Goal: Task Accomplishment & Management: Manage account settings

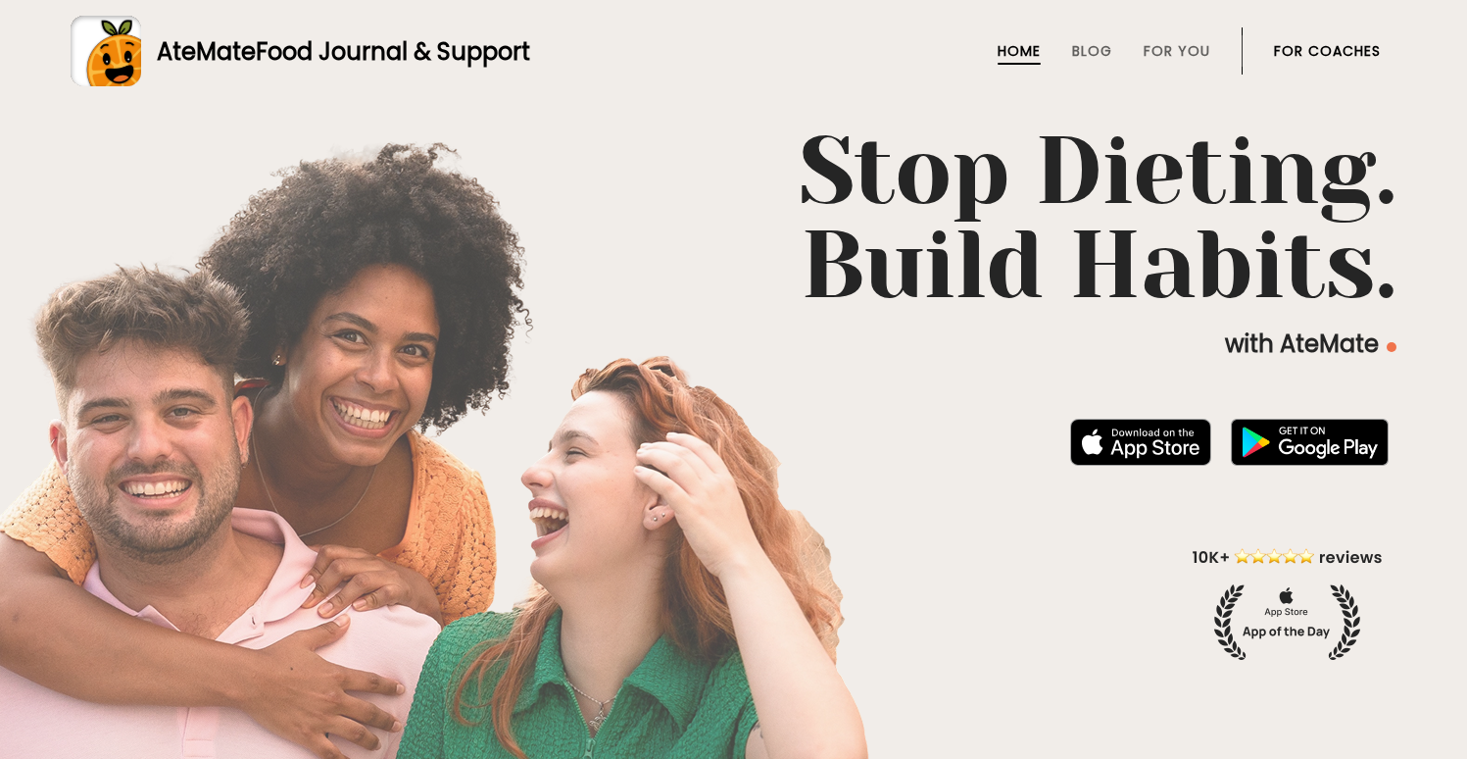
click at [1295, 49] on link "For Coaches" at bounding box center [1327, 51] width 107 height 16
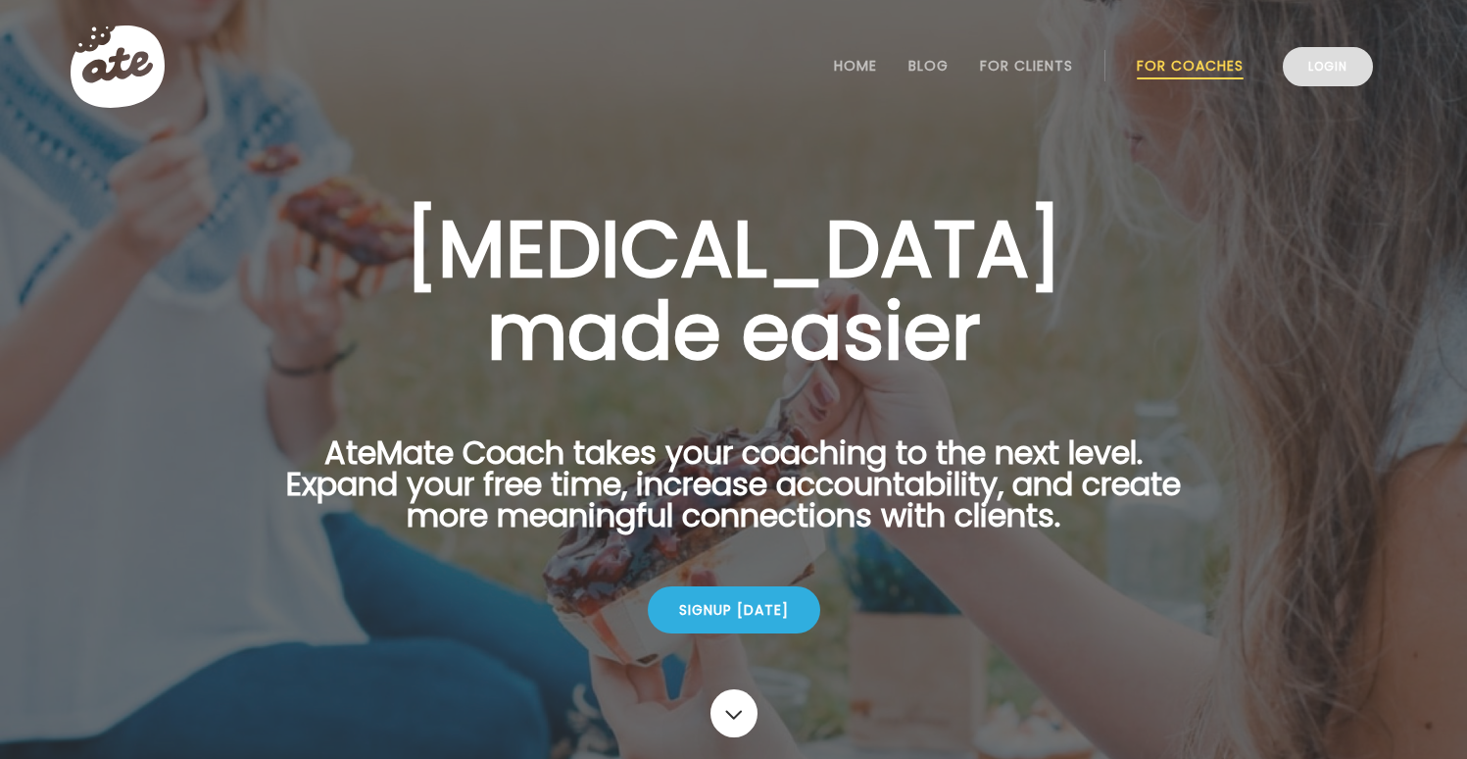
click at [1311, 58] on link "Login" at bounding box center [1328, 66] width 90 height 39
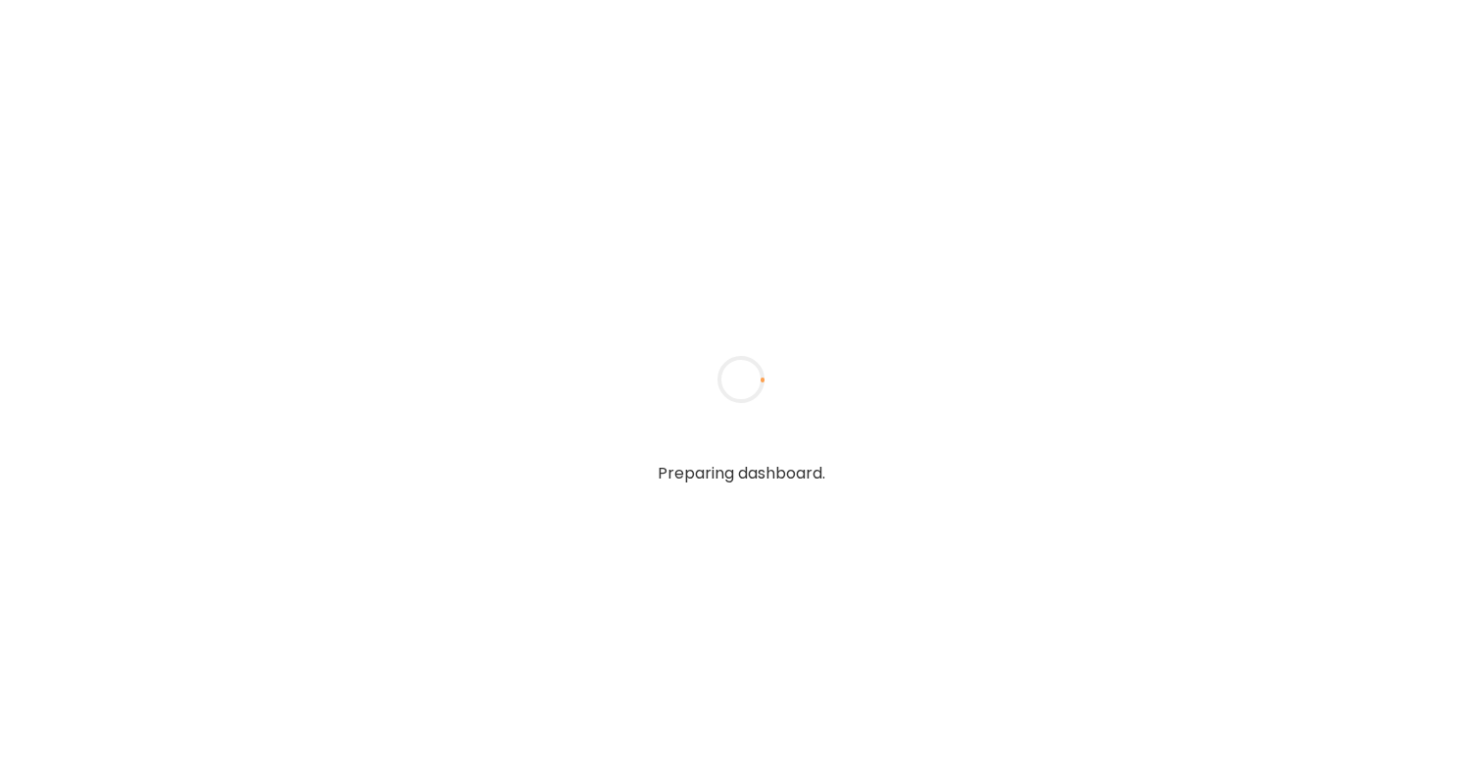
type input "**********"
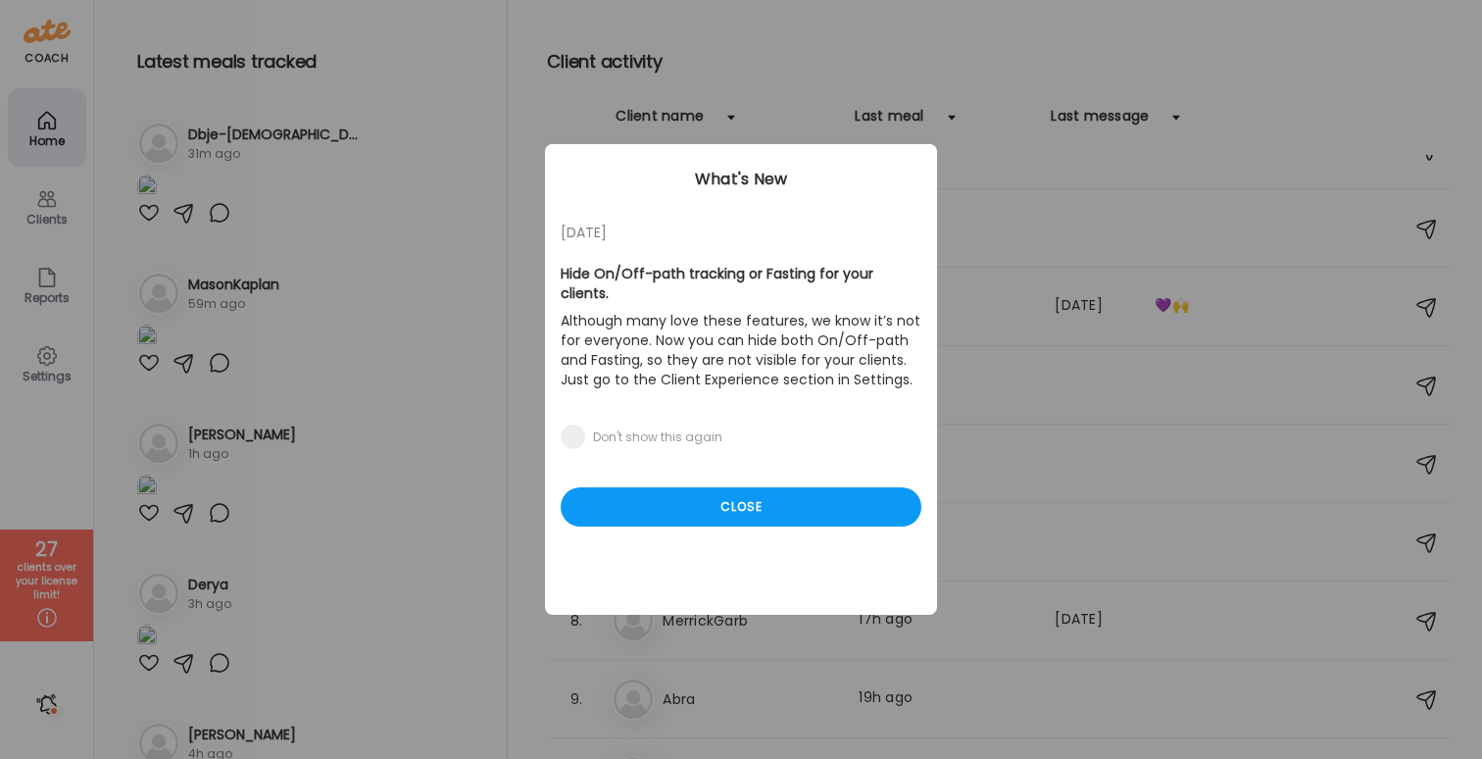
scroll to position [132, 0]
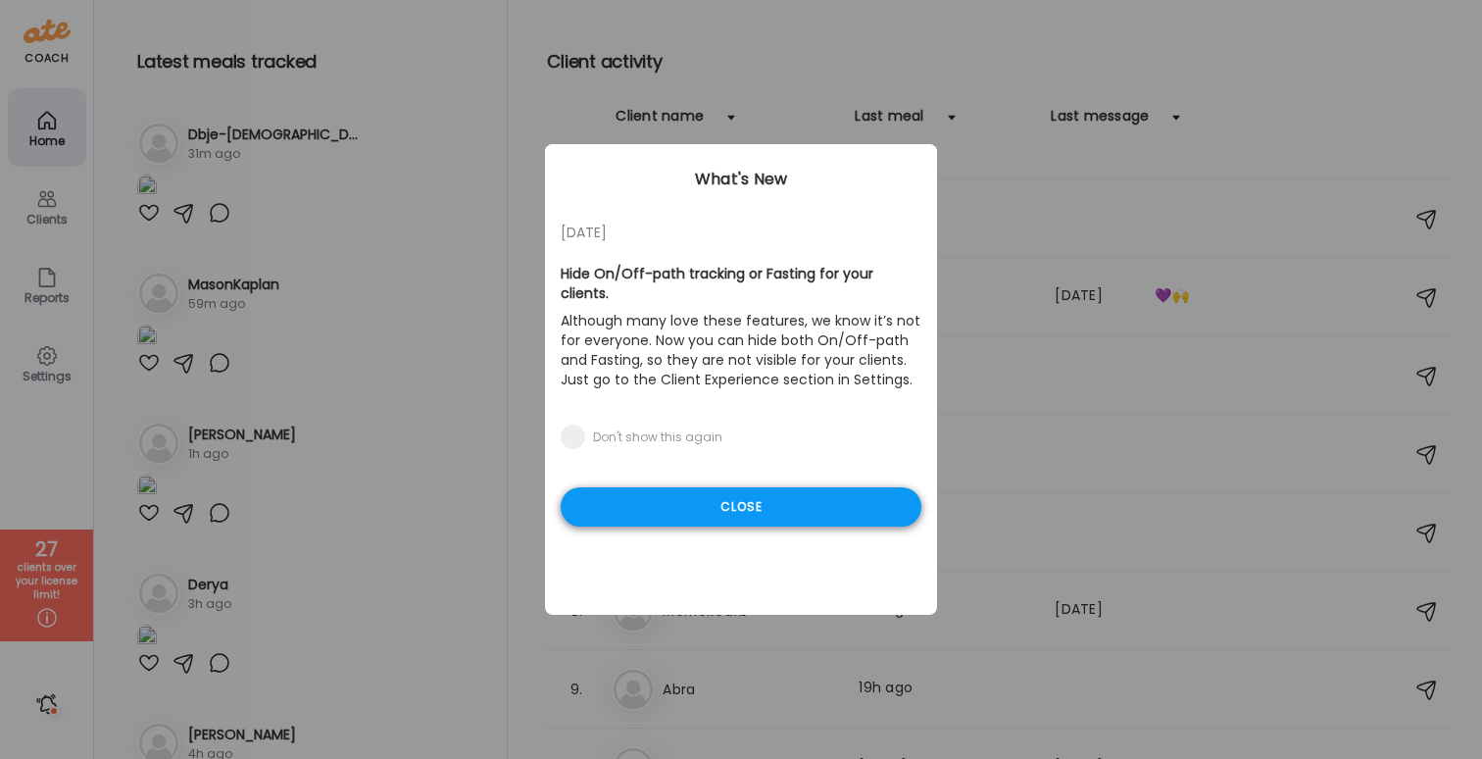
click at [814, 487] on div "Close" at bounding box center [741, 506] width 361 height 39
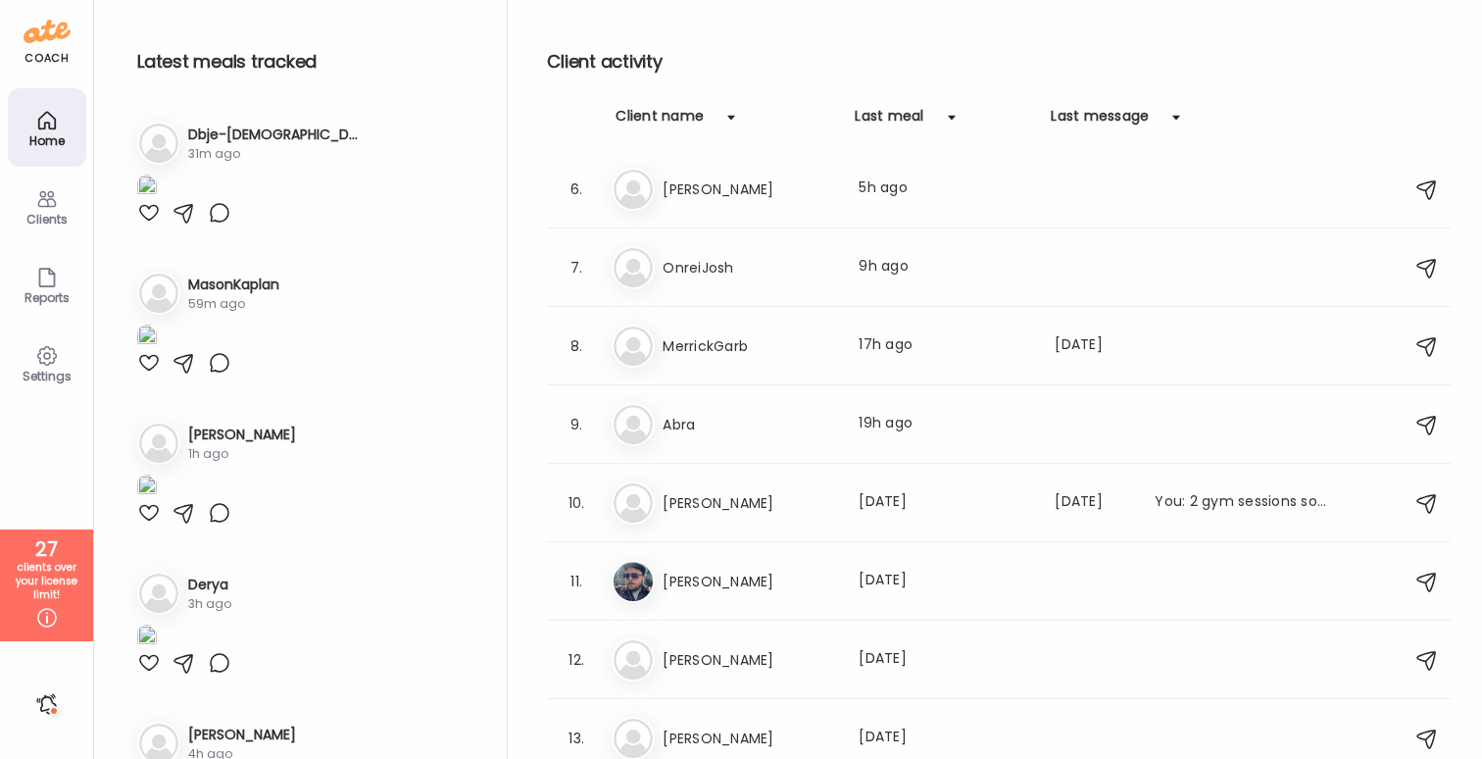
scroll to position [402, 0]
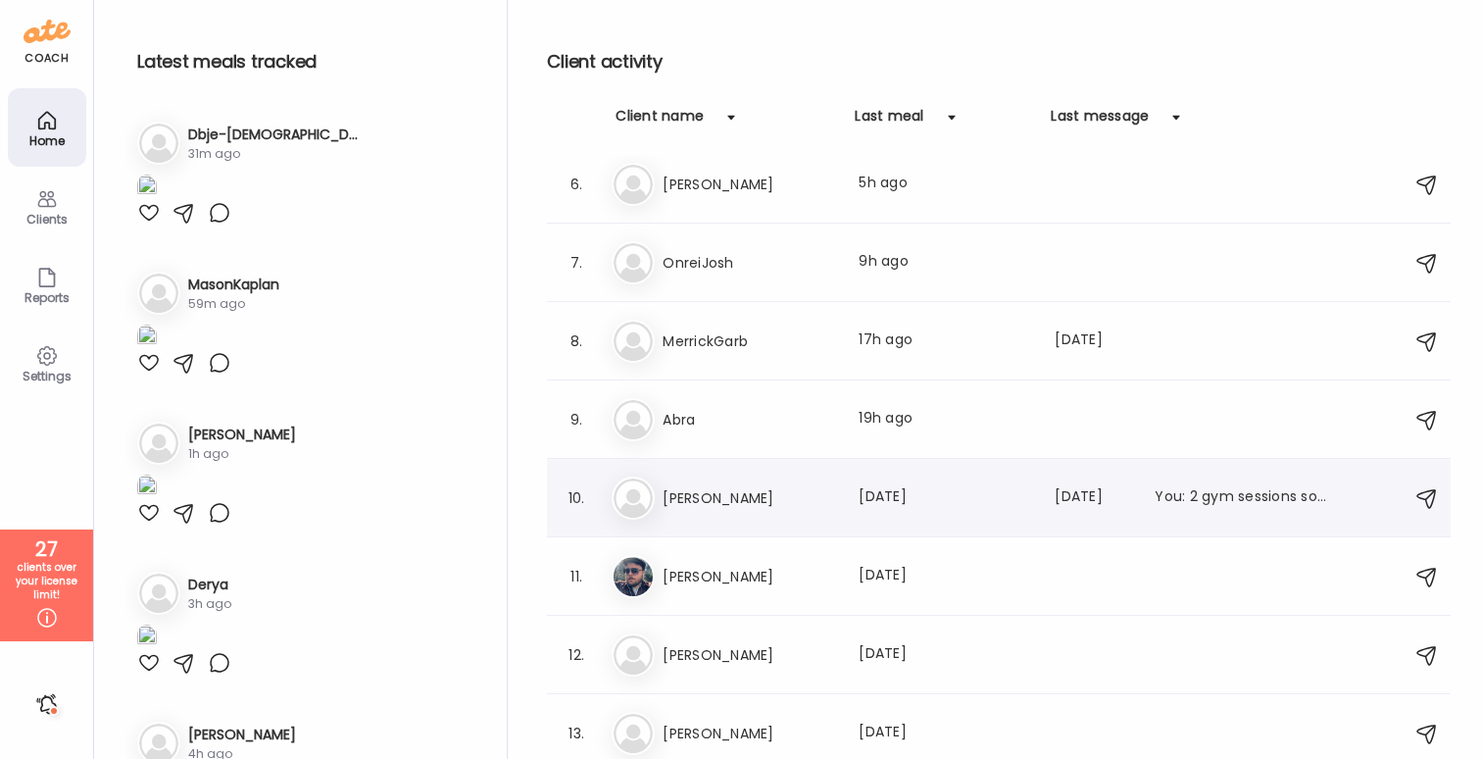
click at [816, 489] on h3 "[PERSON_NAME]" at bounding box center [749, 498] width 172 height 24
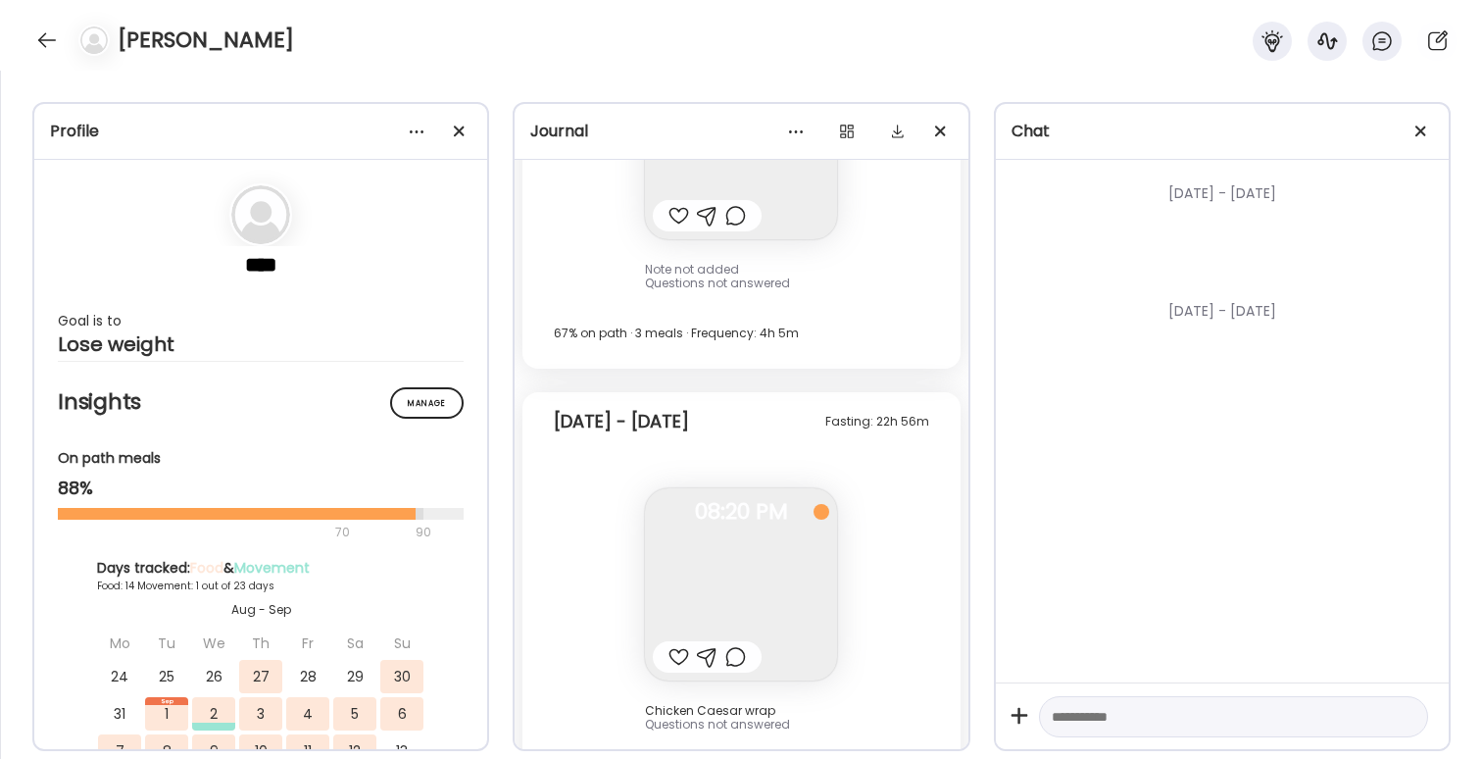
scroll to position [15220, 0]
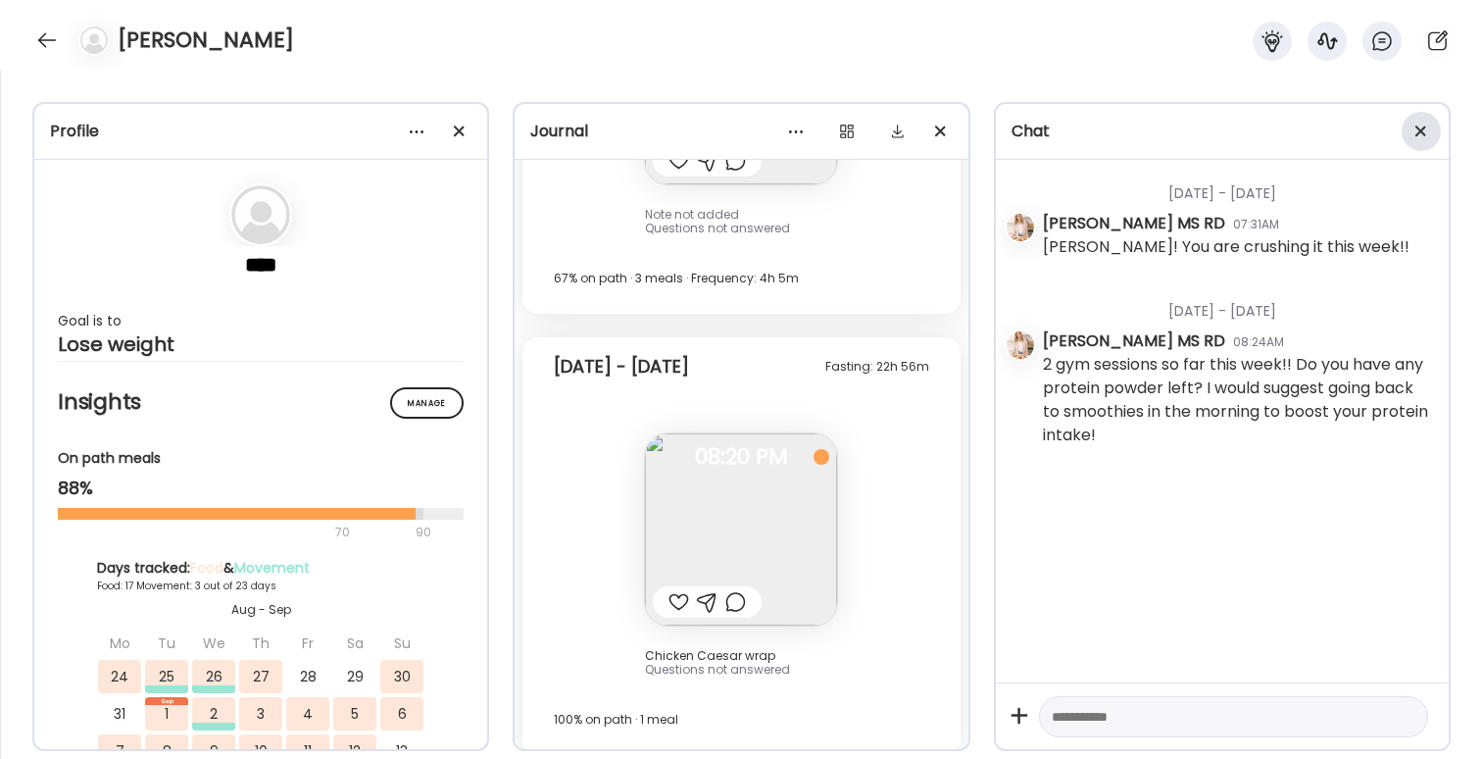
click at [1425, 134] on div at bounding box center [1421, 131] width 39 height 39
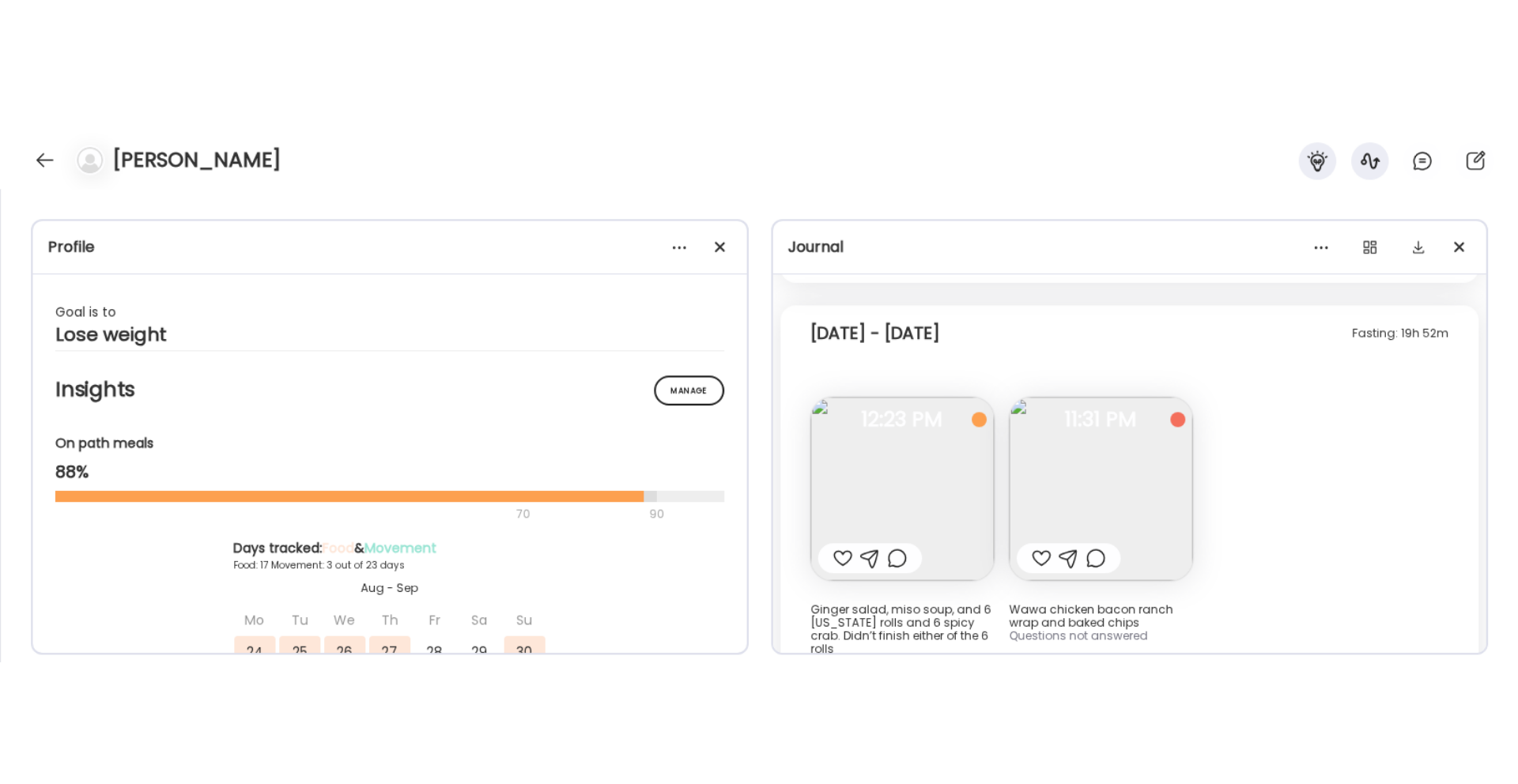
scroll to position [4719, 0]
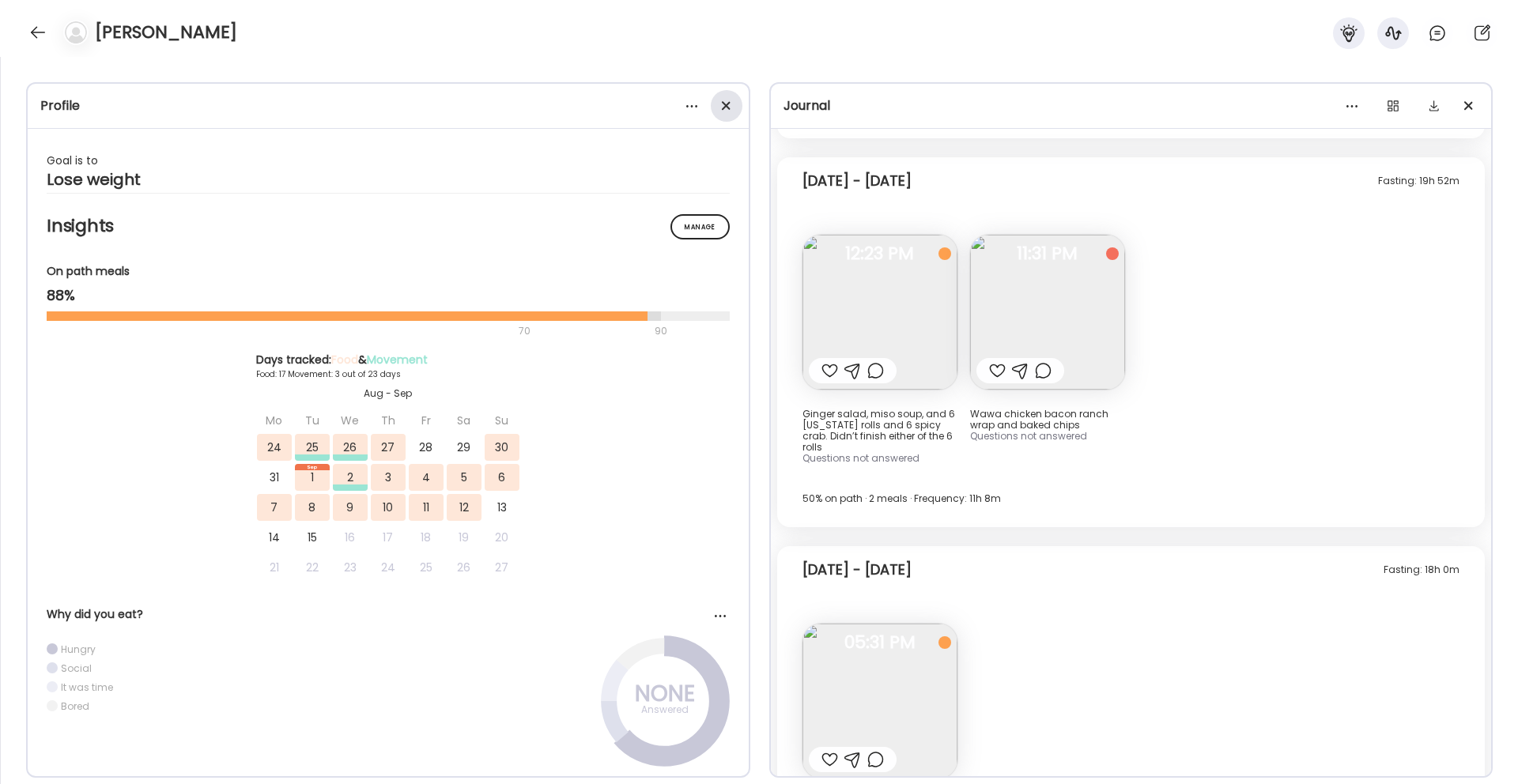
click at [728, 107] on span at bounding box center [725, 105] width 9 height 9
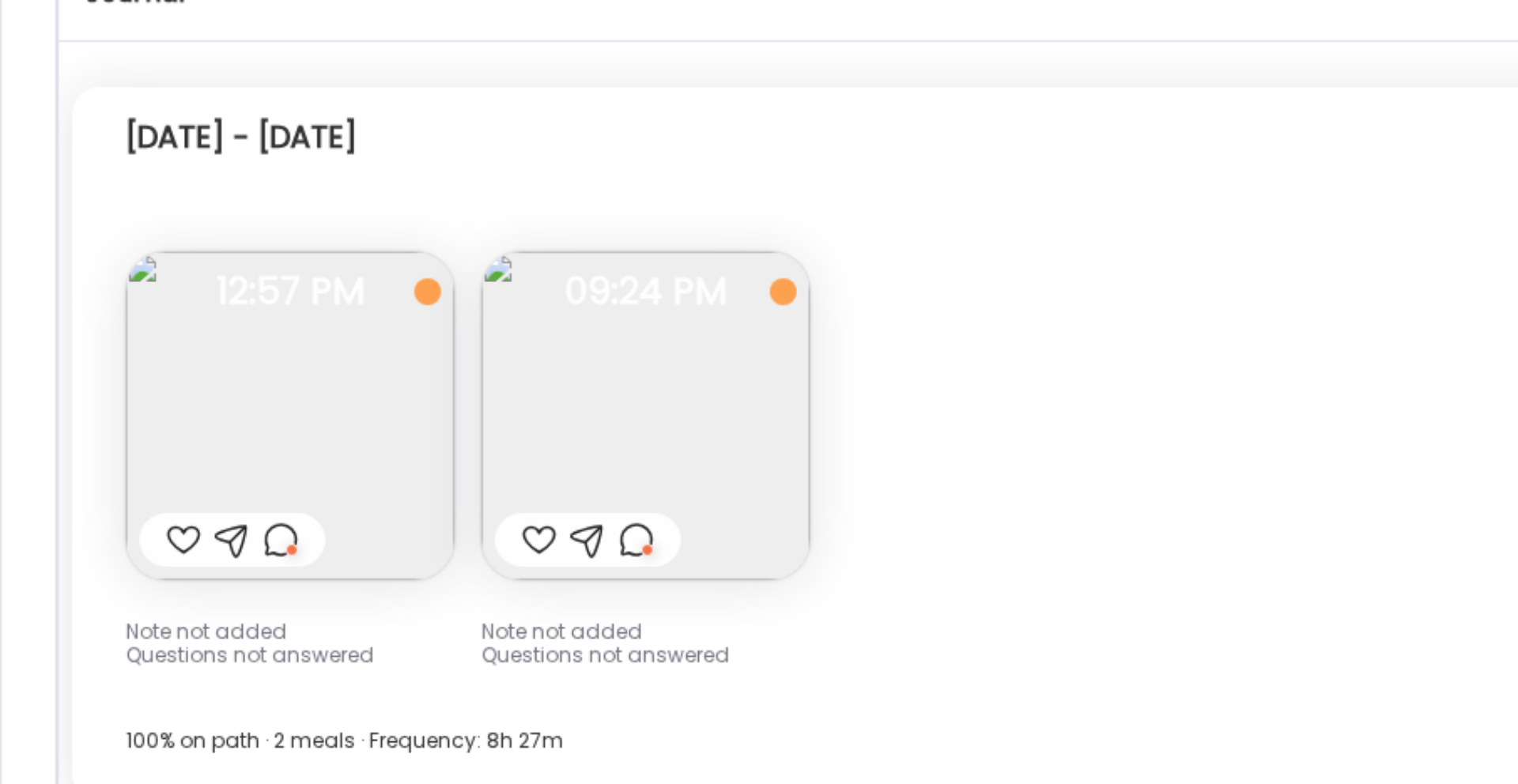
scroll to position [5524, 0]
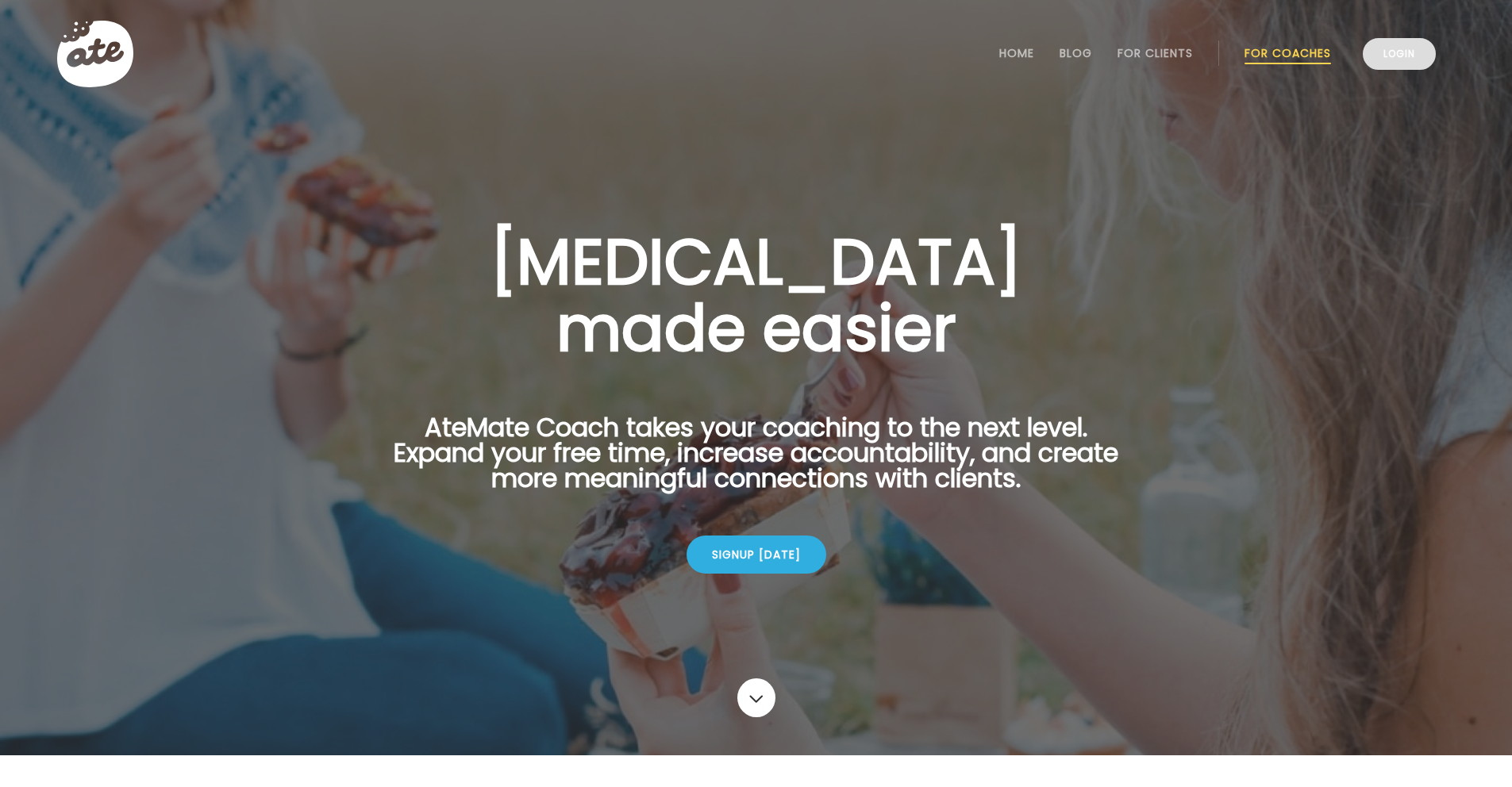
click at [1410, 49] on link "Login" at bounding box center [1399, 53] width 73 height 32
click at [1402, 64] on link "Login" at bounding box center [1399, 53] width 73 height 32
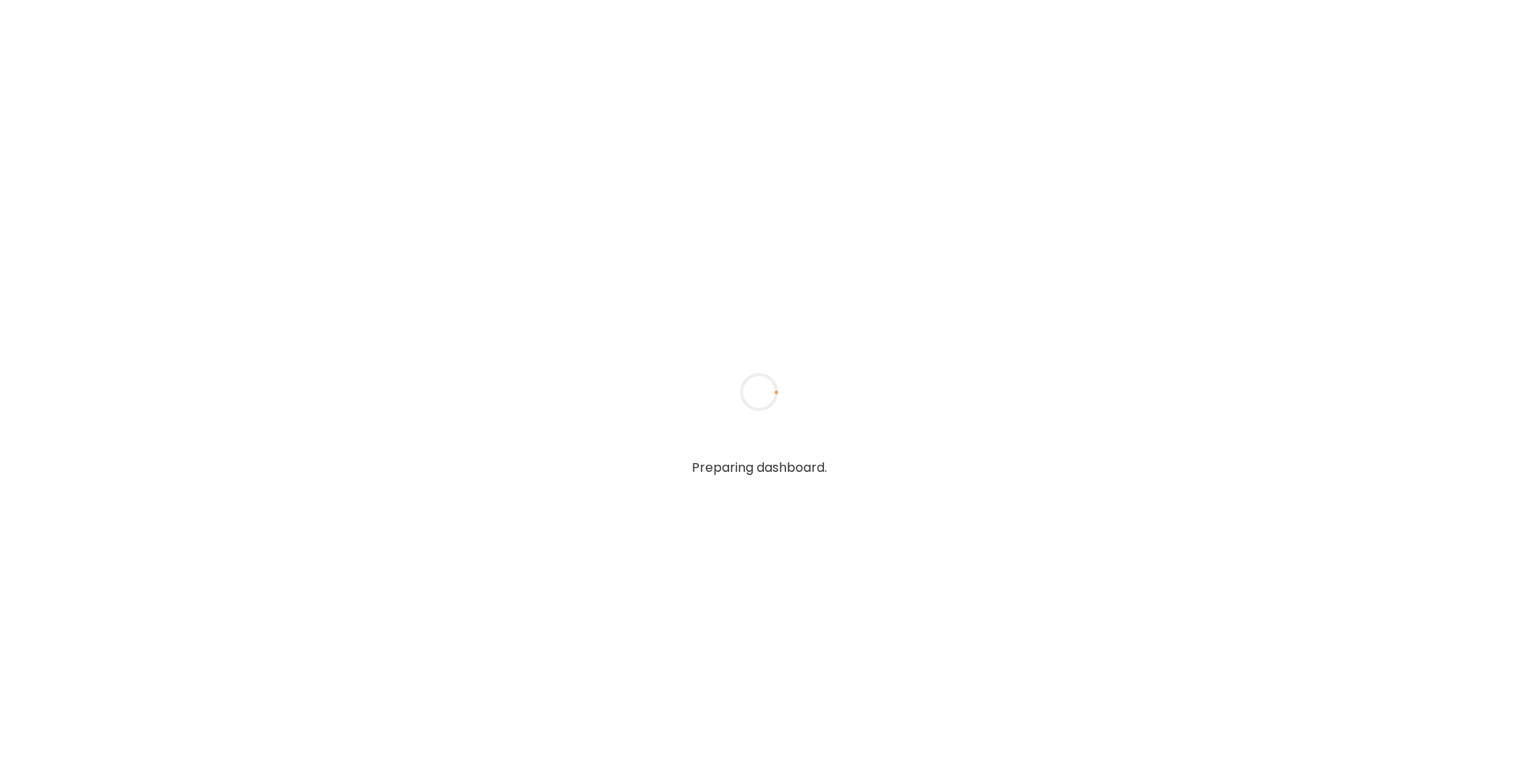
type input "**********"
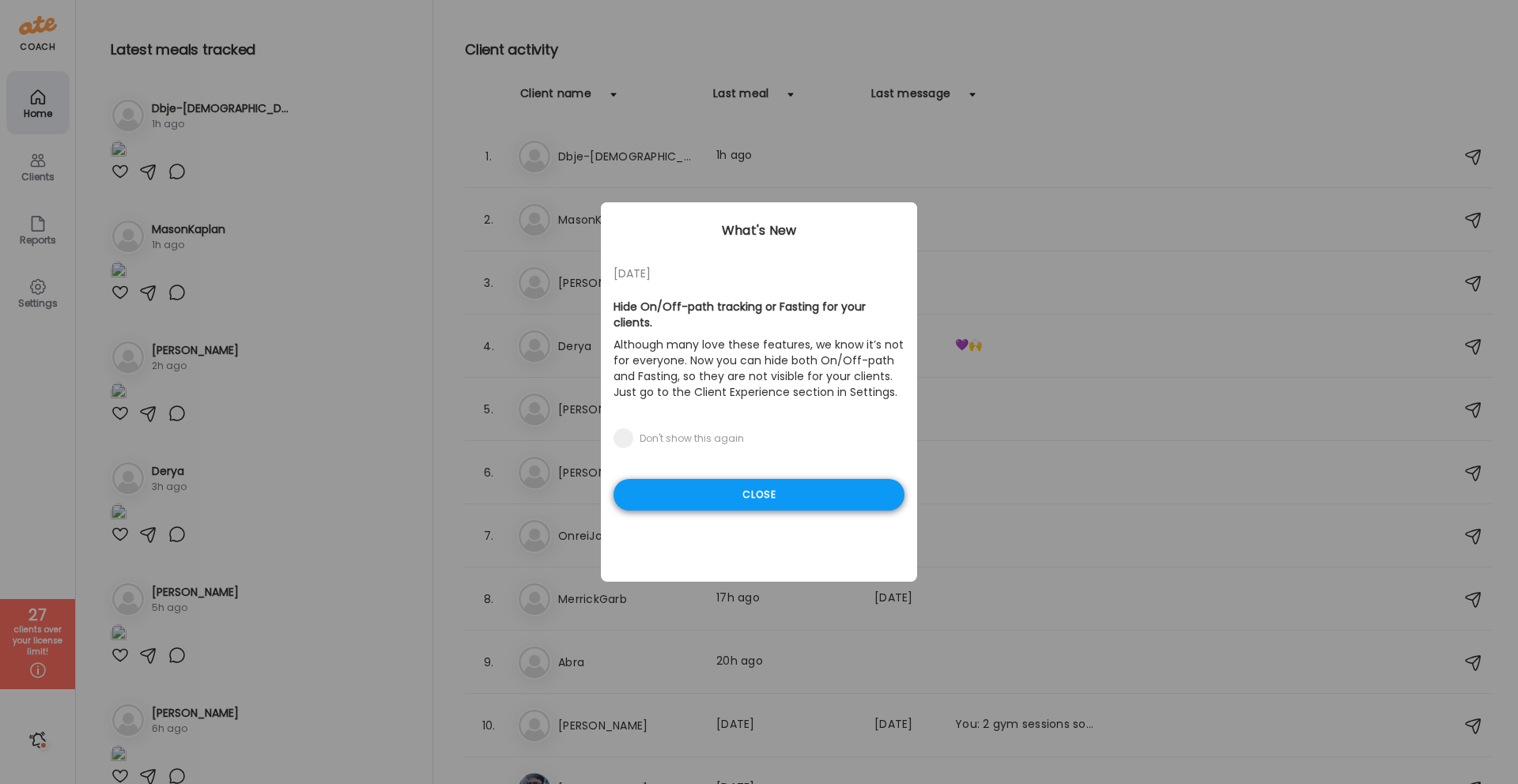
click at [717, 483] on div "Close" at bounding box center [759, 494] width 291 height 31
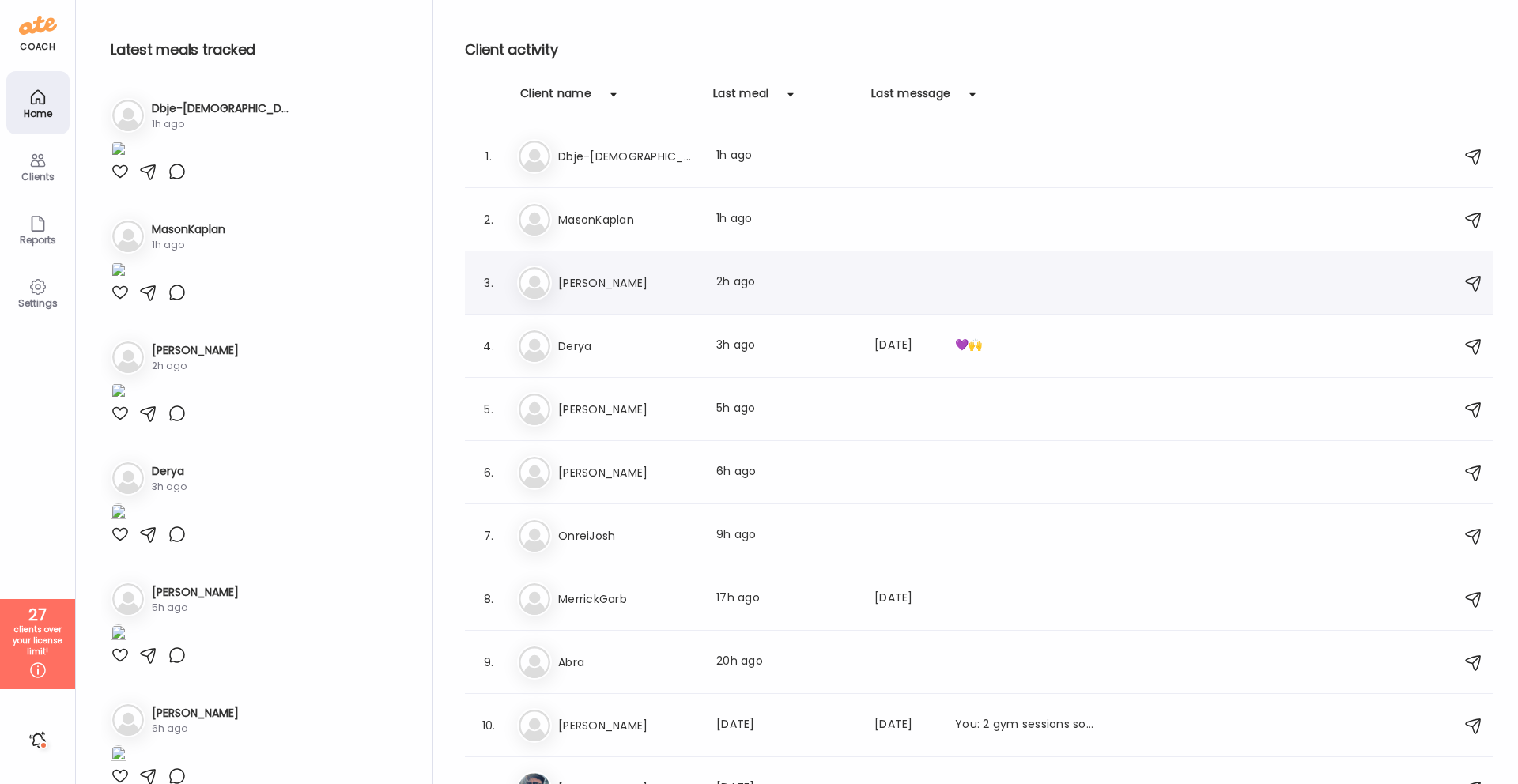
click at [654, 281] on h3 "[PERSON_NAME]" at bounding box center [628, 283] width 139 height 19
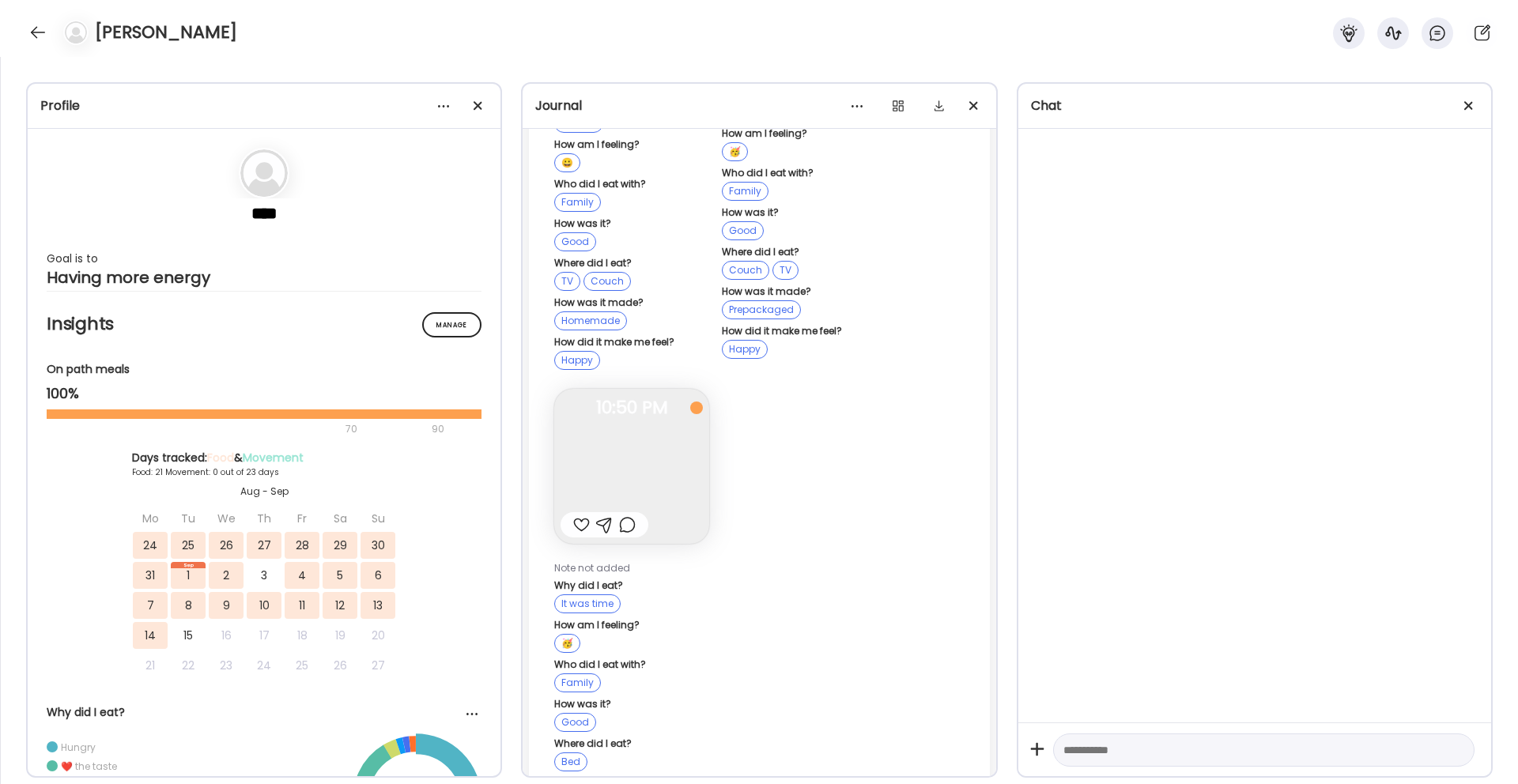
scroll to position [62288, 0]
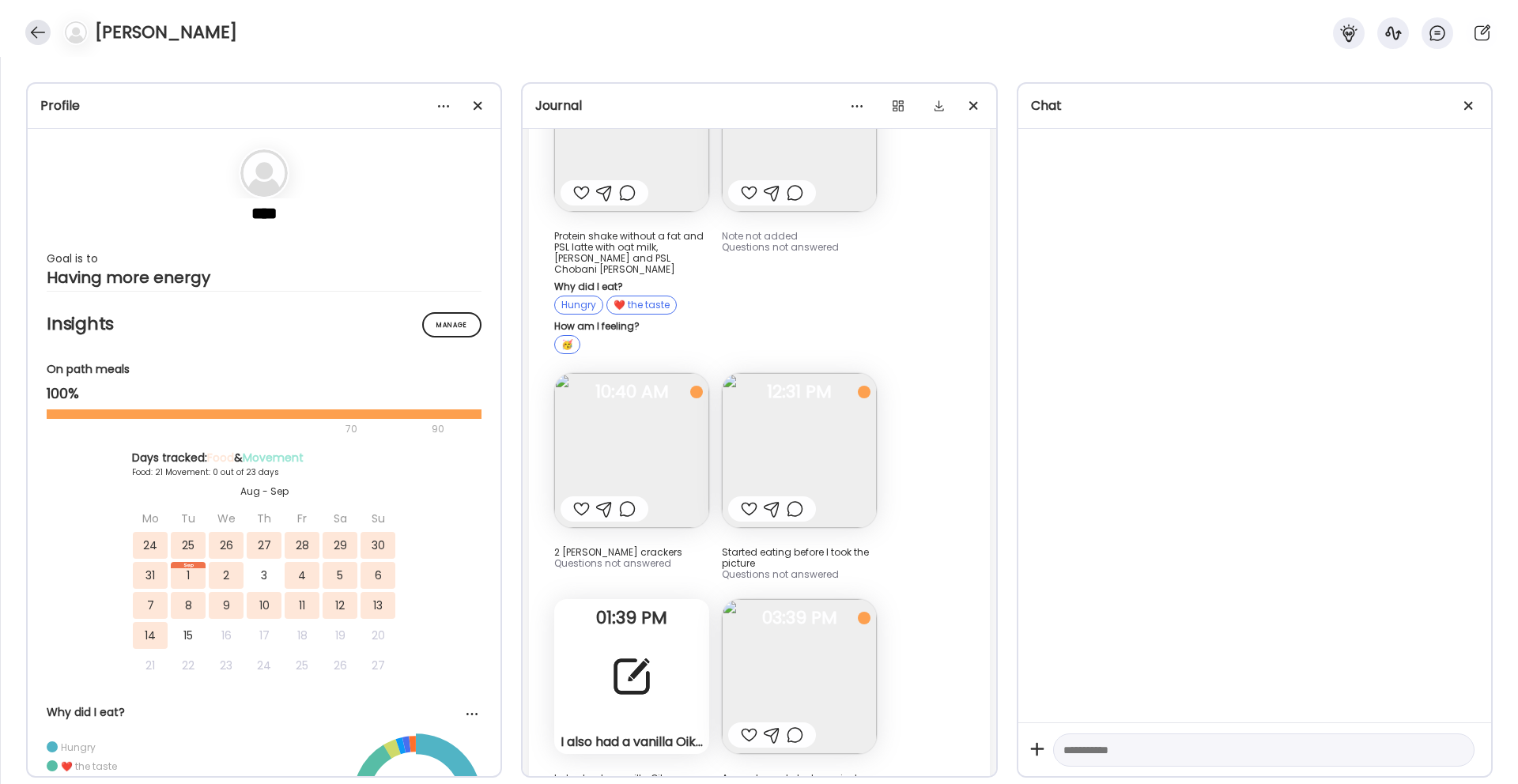
click at [39, 40] on div at bounding box center [37, 32] width 25 height 25
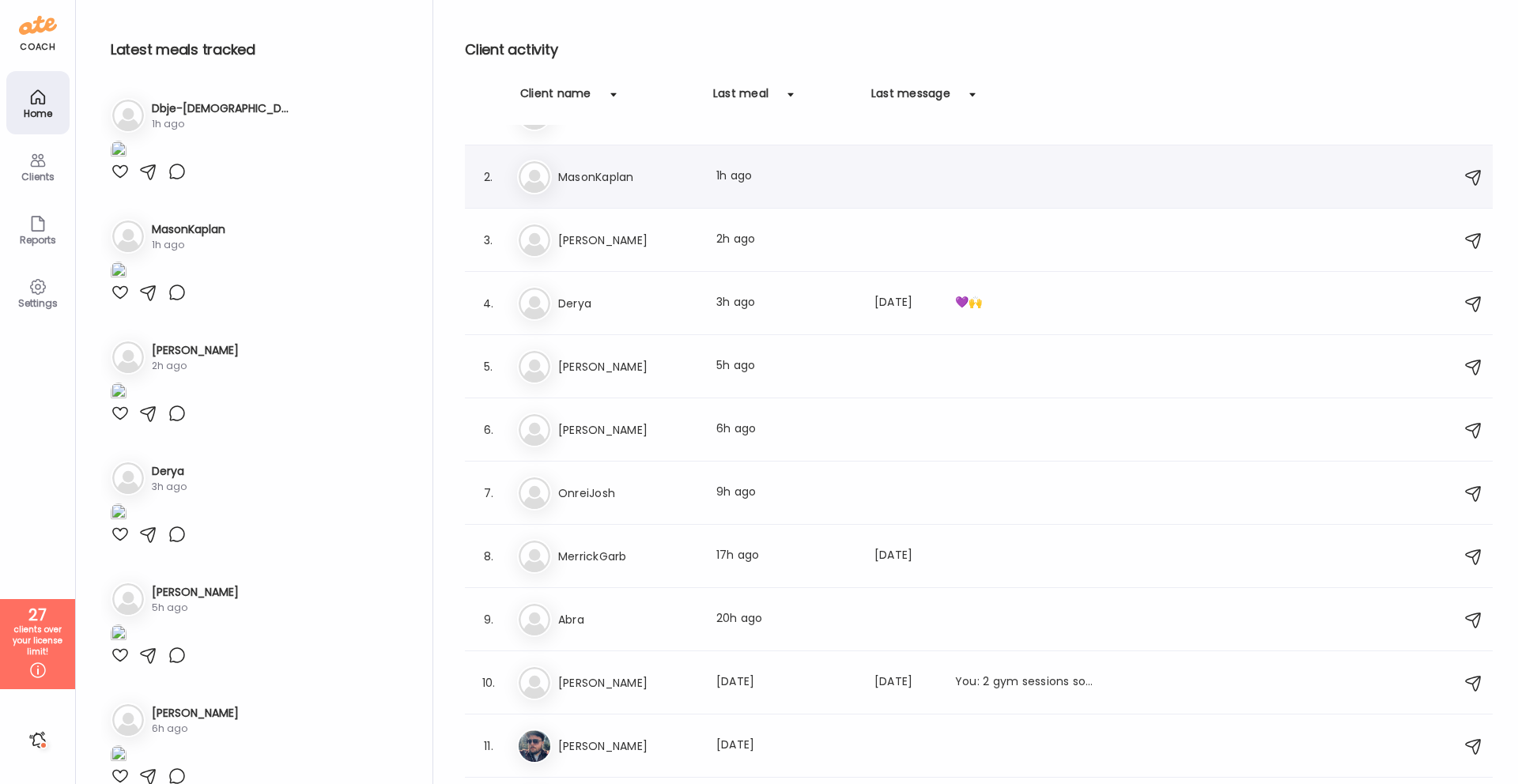
scroll to position [78, 0]
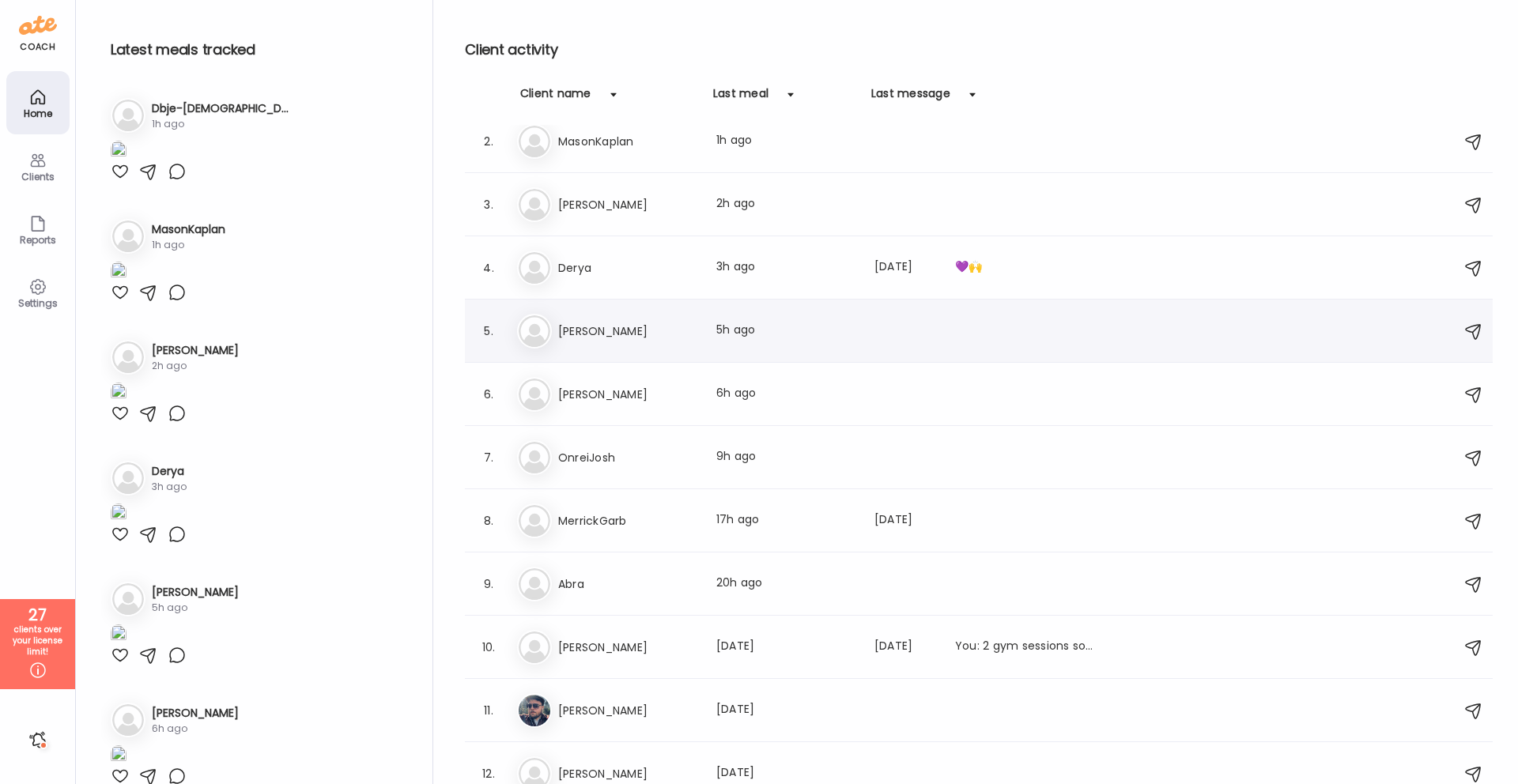
click at [691, 317] on div "[PERSON_NAME] Last meal: 5h ago" at bounding box center [981, 331] width 928 height 35
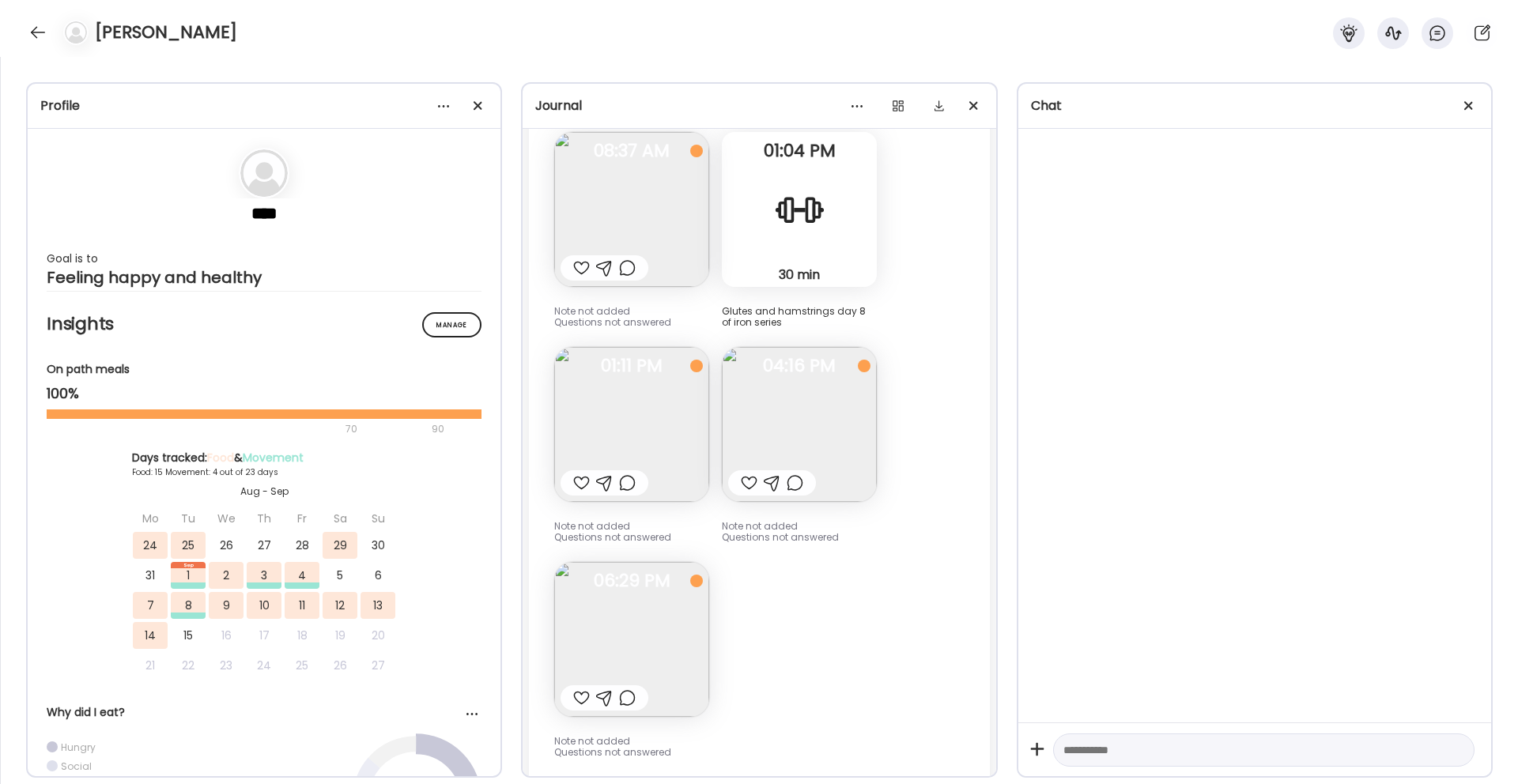
scroll to position [10149, 0]
click at [853, 398] on img at bounding box center [799, 423] width 155 height 155
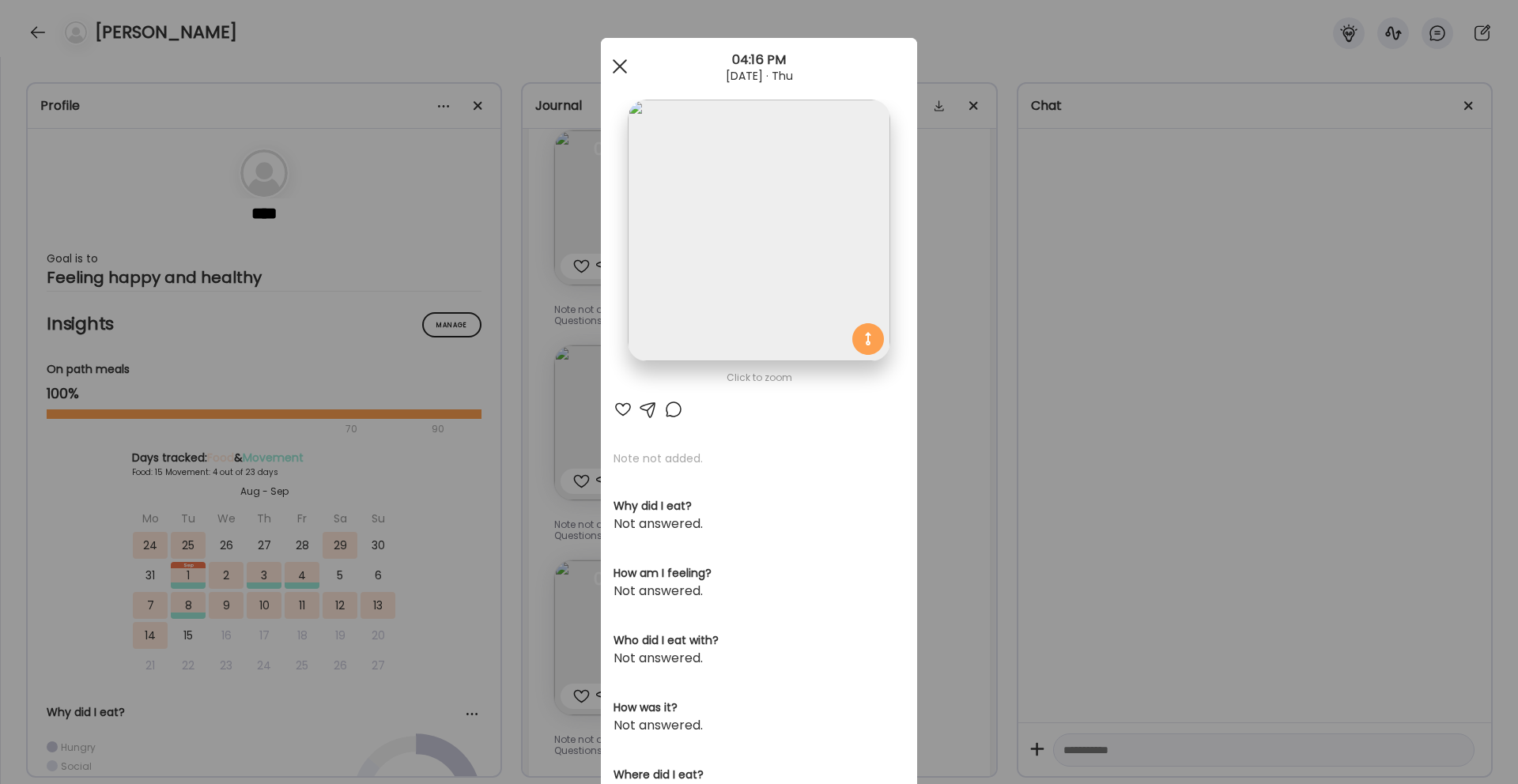
click at [616, 73] on div at bounding box center [619, 66] width 31 height 31
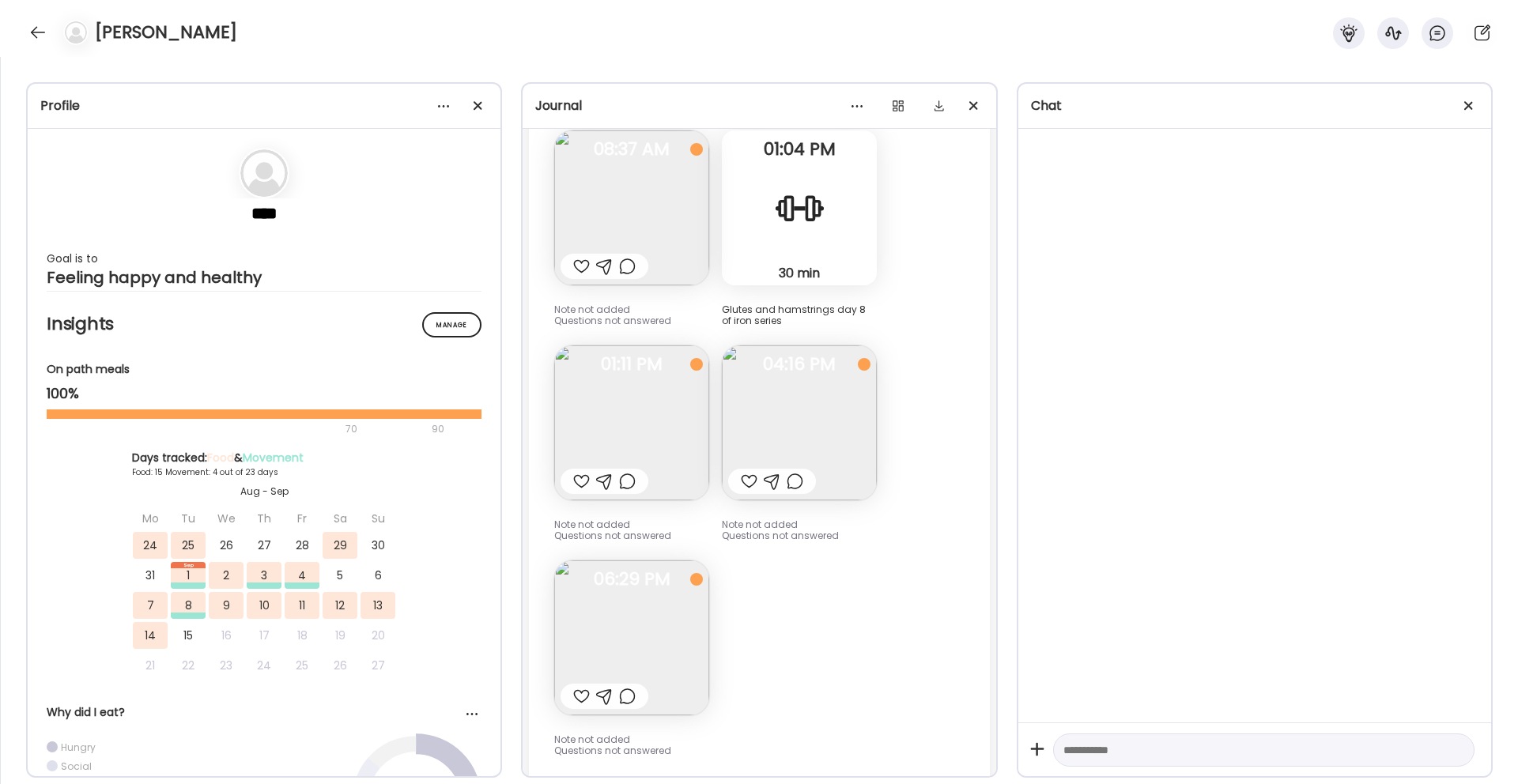
click at [833, 426] on img at bounding box center [799, 423] width 155 height 155
click at [832, 427] on section at bounding box center [759, 434] width 316 height 298
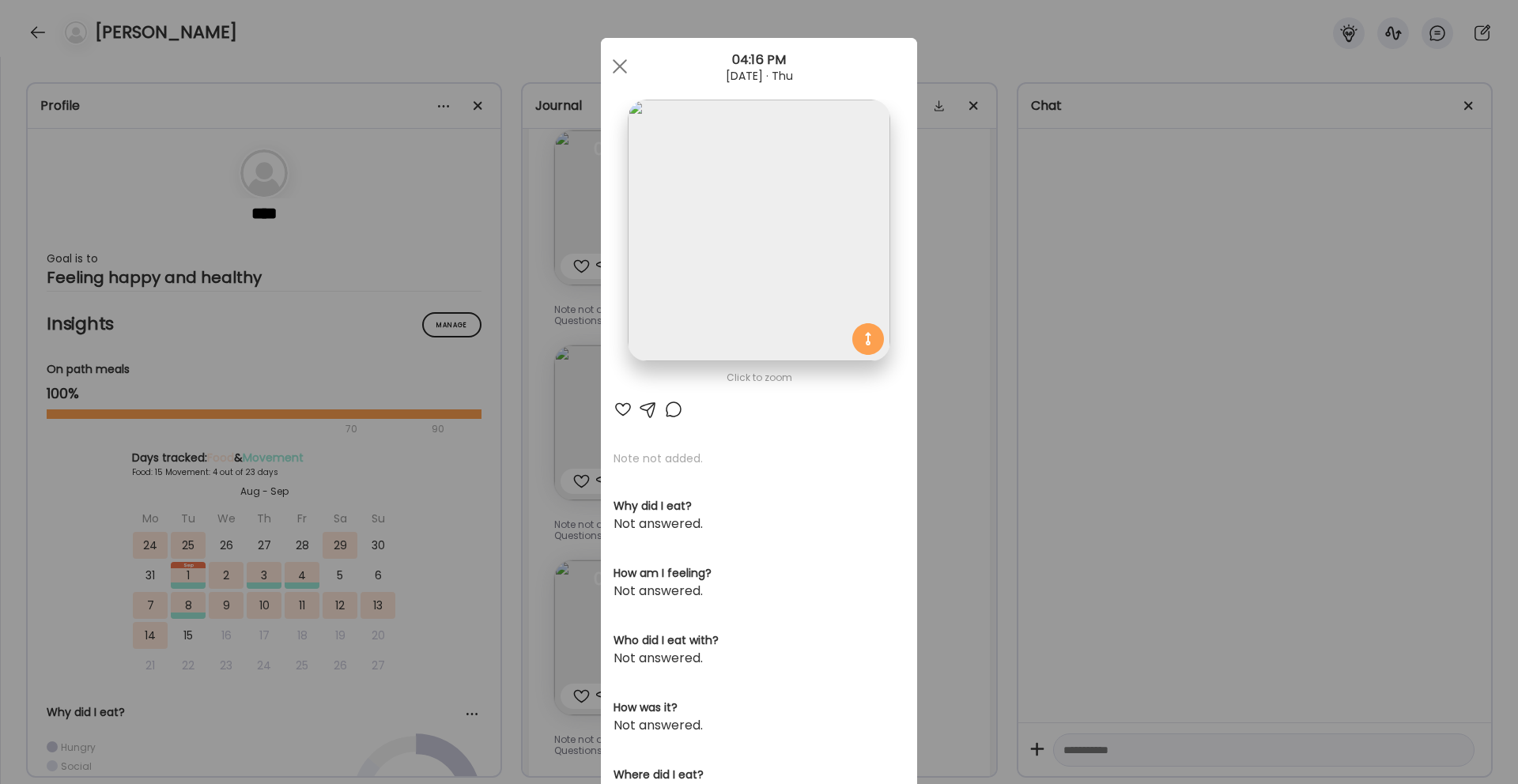
click at [1320, 258] on div "Ate Coach Dashboard Wahoo! It’s official Take a moment to set up your Coach Pro…" at bounding box center [759, 392] width 1518 height 784
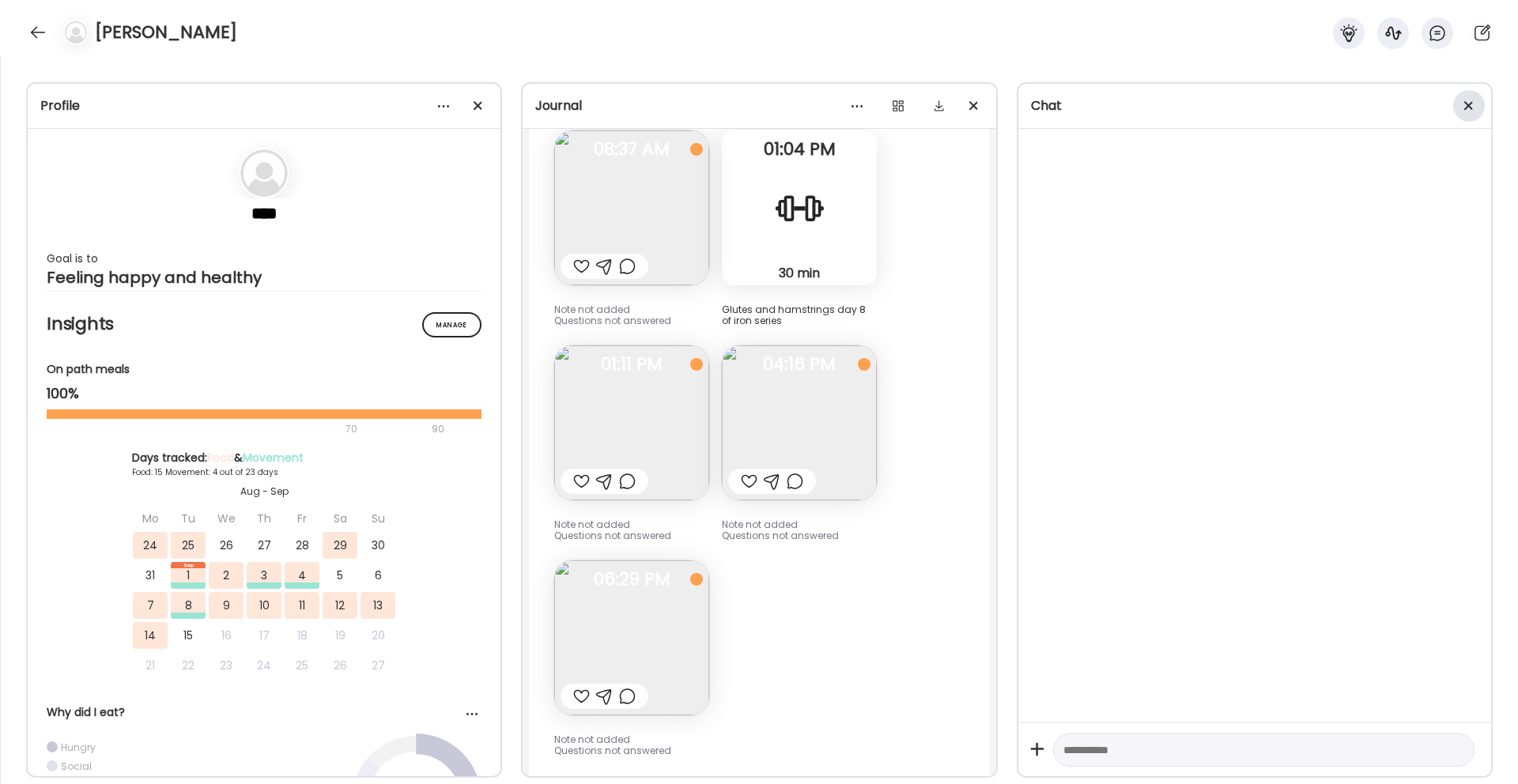
click at [1469, 102] on span at bounding box center [1468, 105] width 9 height 9
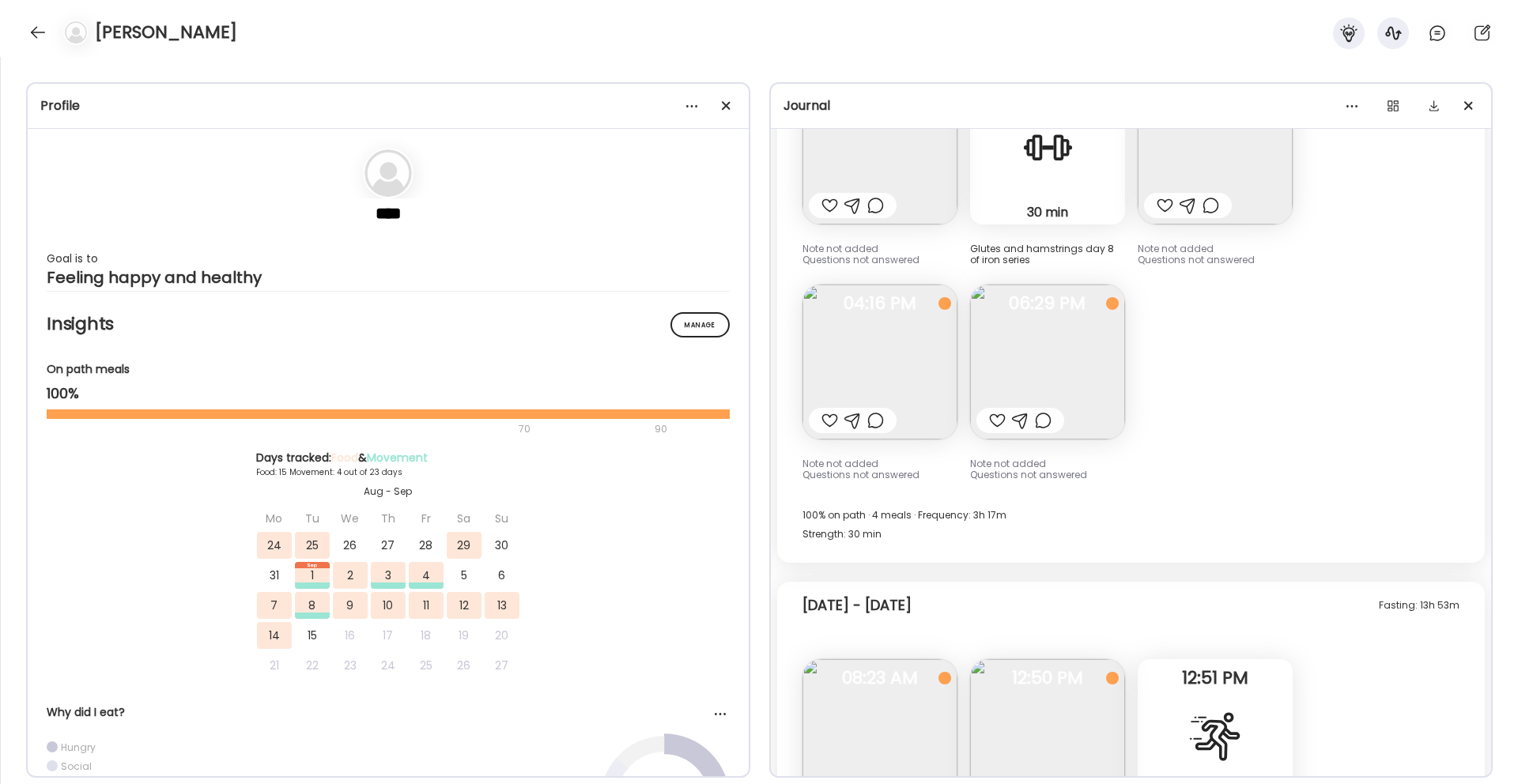
scroll to position [8507, 0]
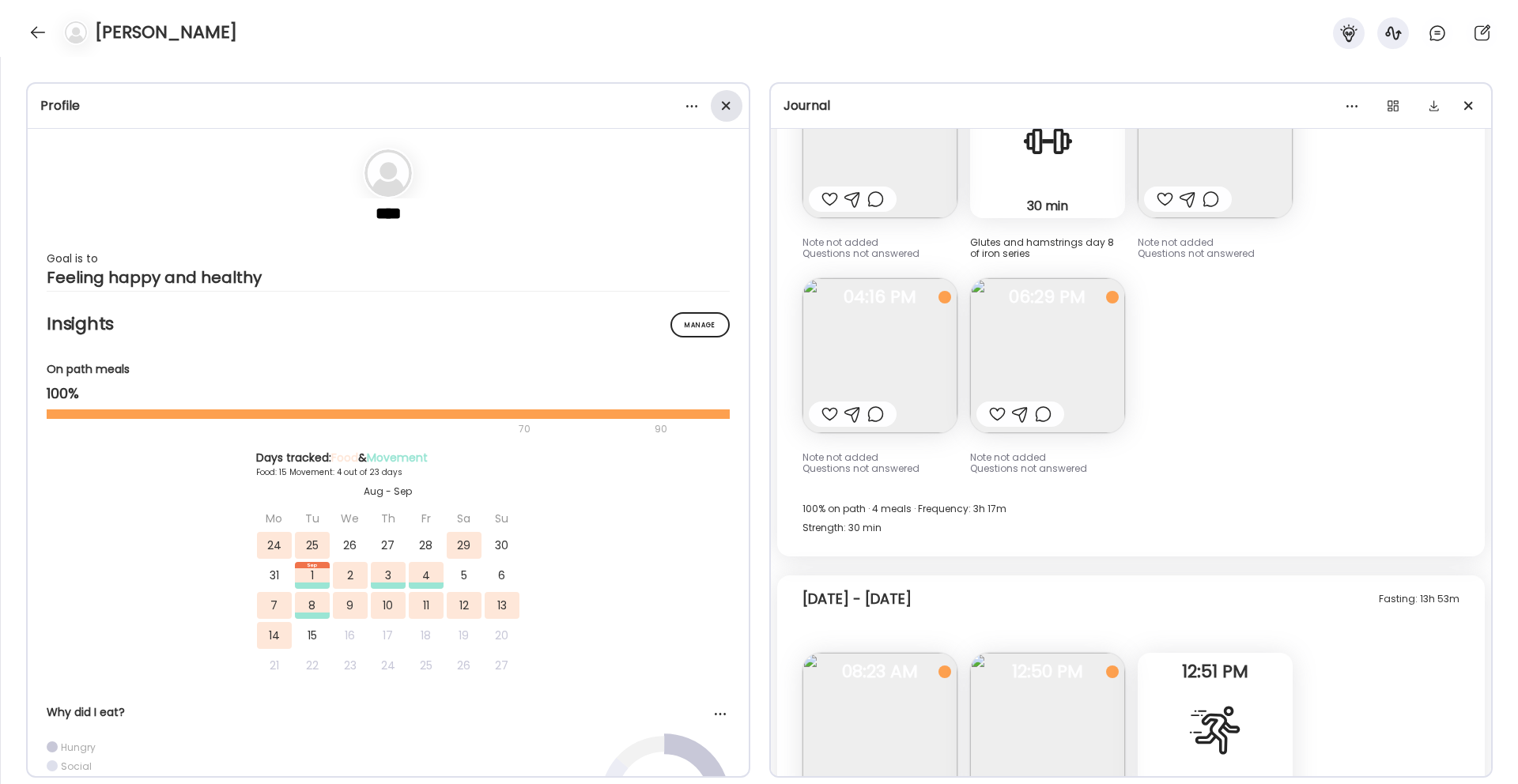
click at [723, 106] on span at bounding box center [725, 105] width 9 height 9
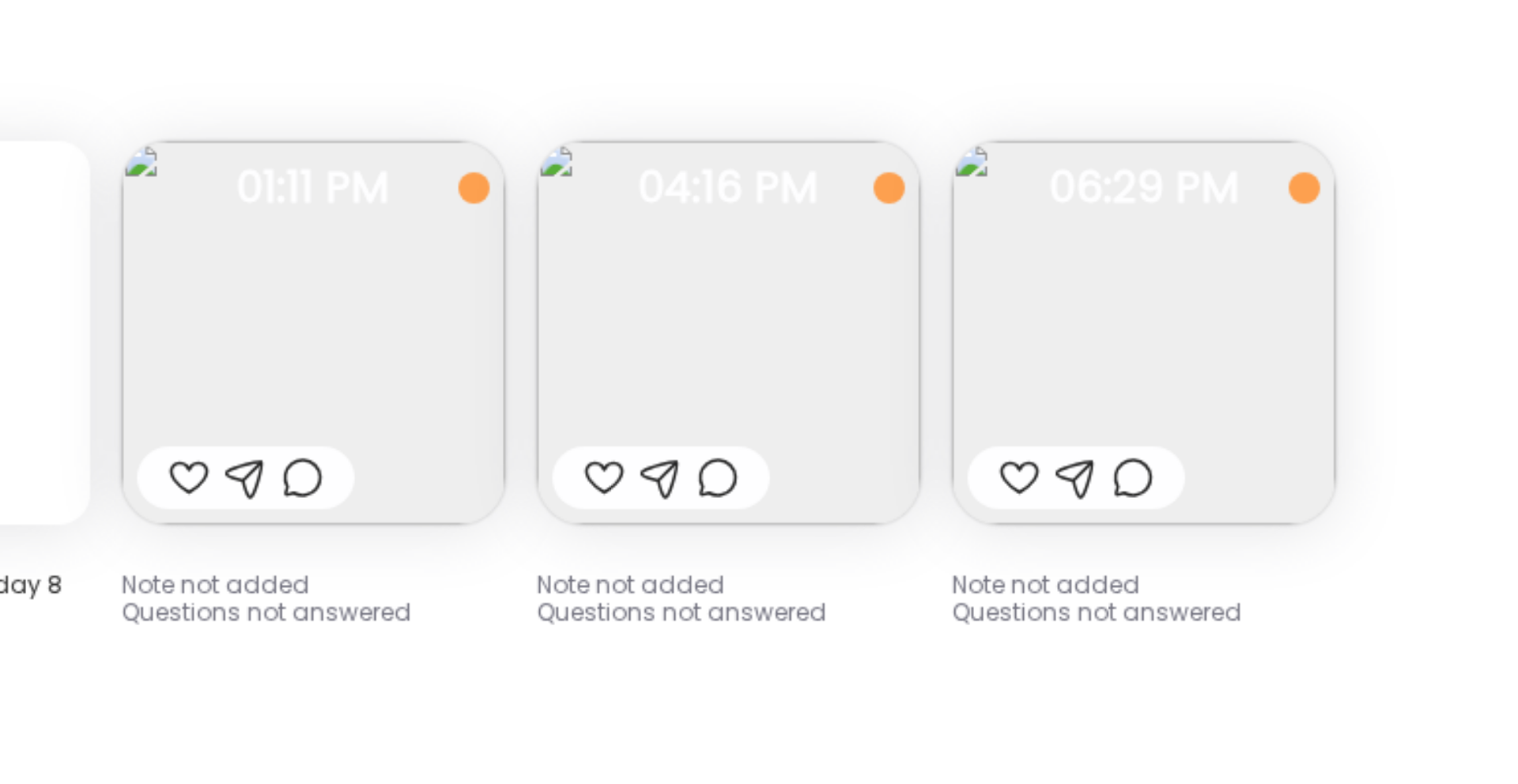
scroll to position [7212, 0]
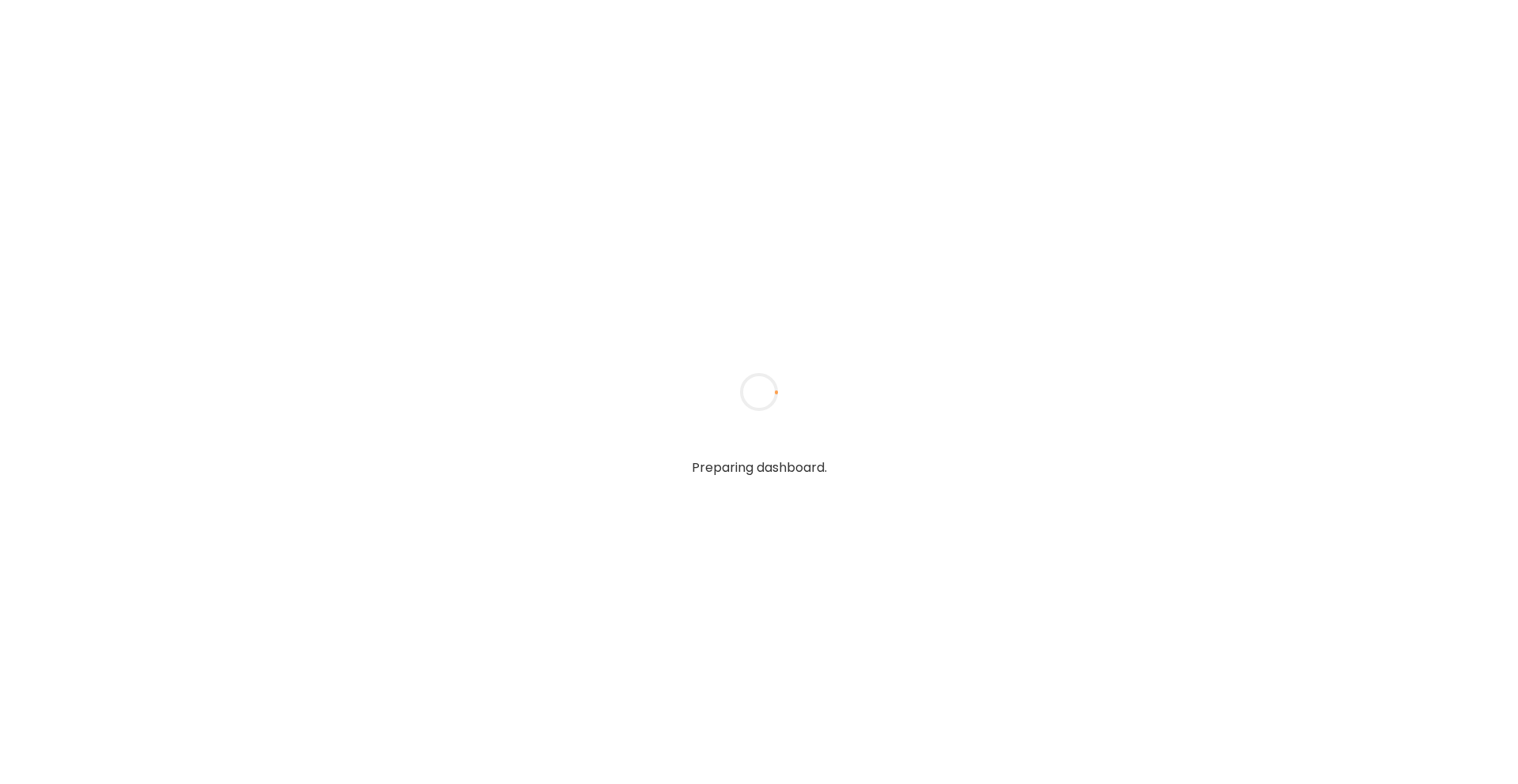
type input "**********"
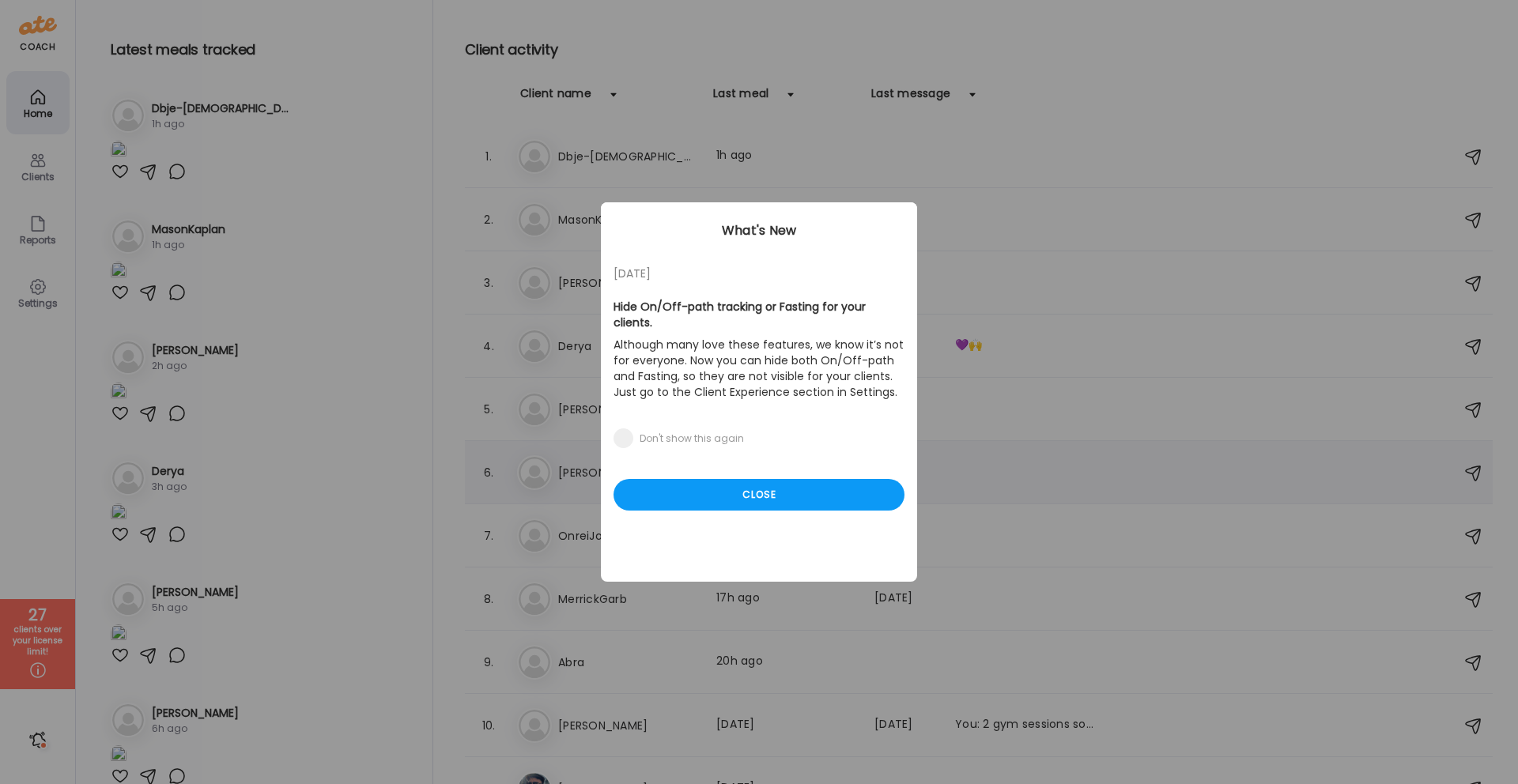
click at [757, 481] on div "Close" at bounding box center [759, 494] width 291 height 31
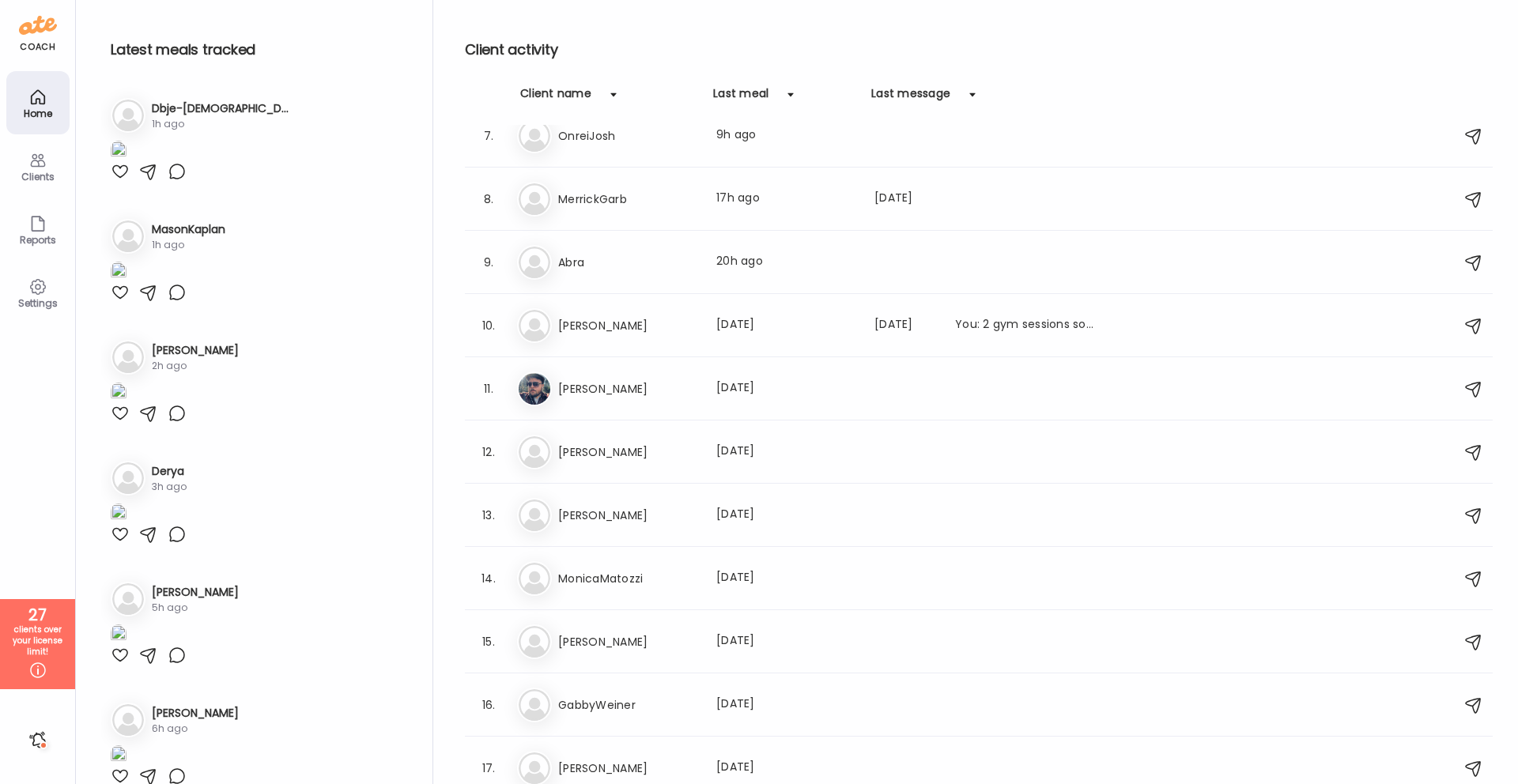
scroll to position [398, 0]
click at [682, 304] on div "10. Al Alec Last meal: 1d ago Last message: 18d ago You: 2 gym sessions so far …" at bounding box center [978, 327] width 1028 height 63
click at [682, 305] on div "10. Al Alec Last meal: 1d ago Last message: 18d ago You: 2 gym sessions so far …" at bounding box center [978, 327] width 1028 height 63
click at [661, 328] on h3 "[PERSON_NAME]" at bounding box center [628, 327] width 139 height 19
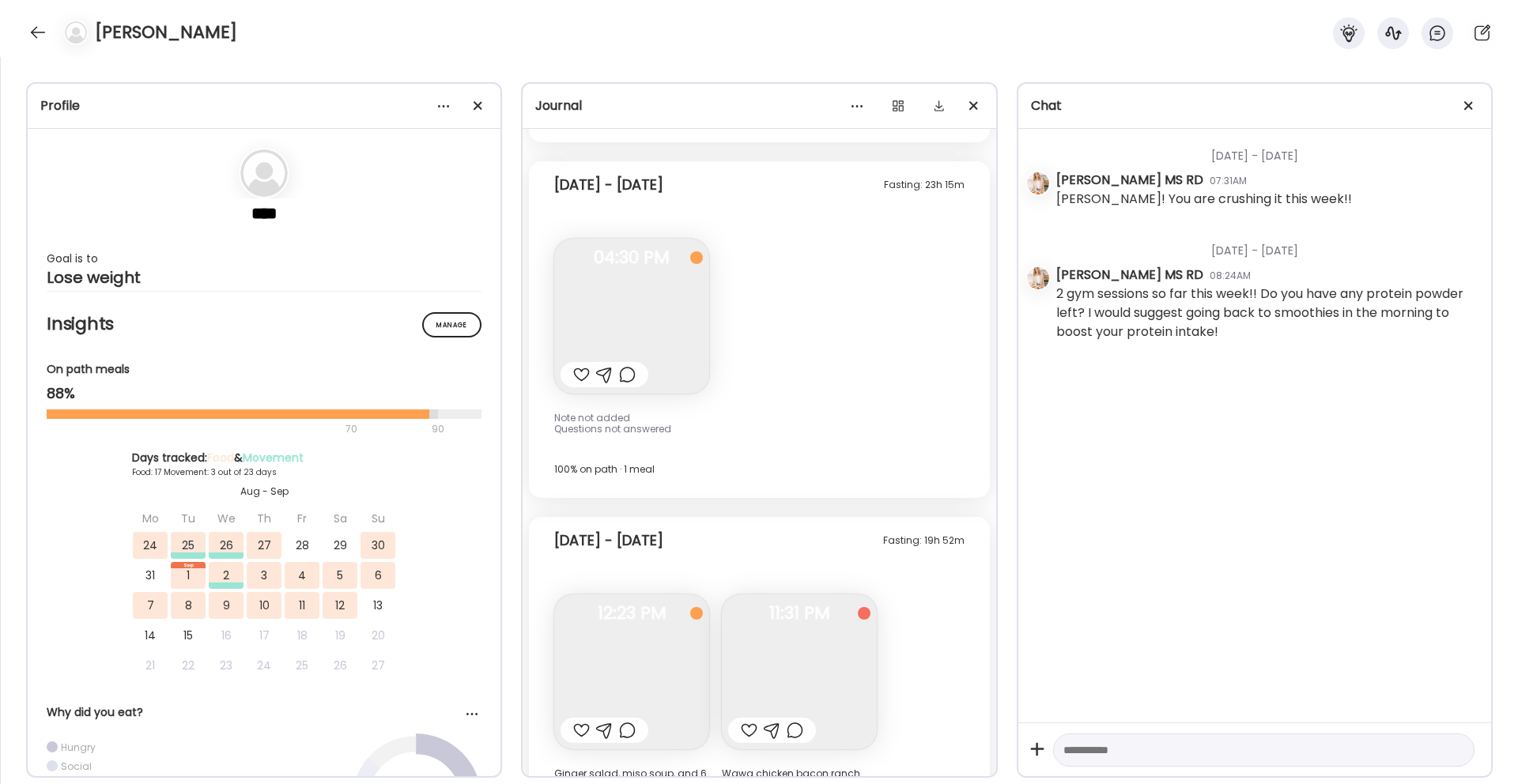
scroll to position [8945, 0]
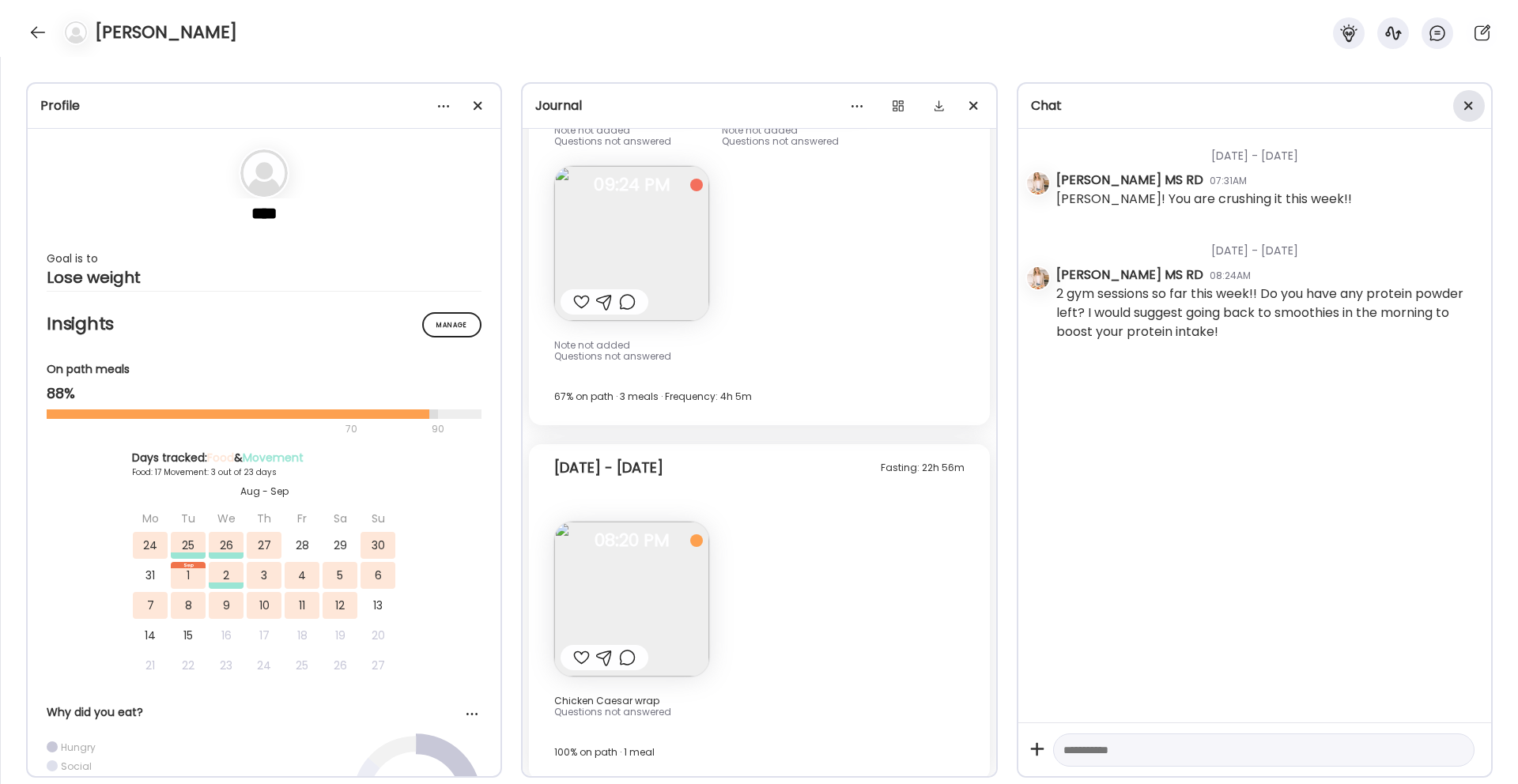
click at [1464, 102] on span at bounding box center [1468, 105] width 9 height 9
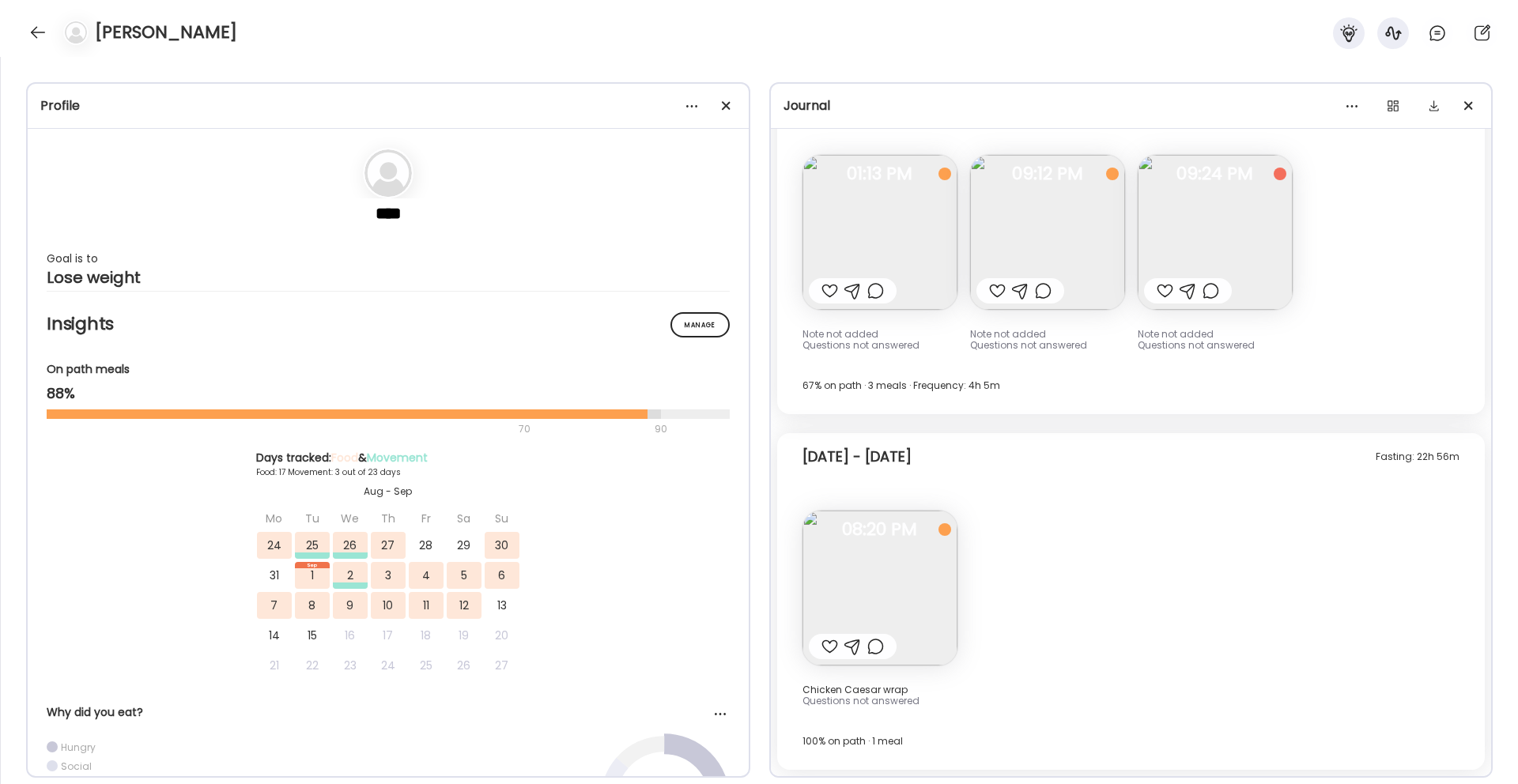
scroll to position [7429, 0]
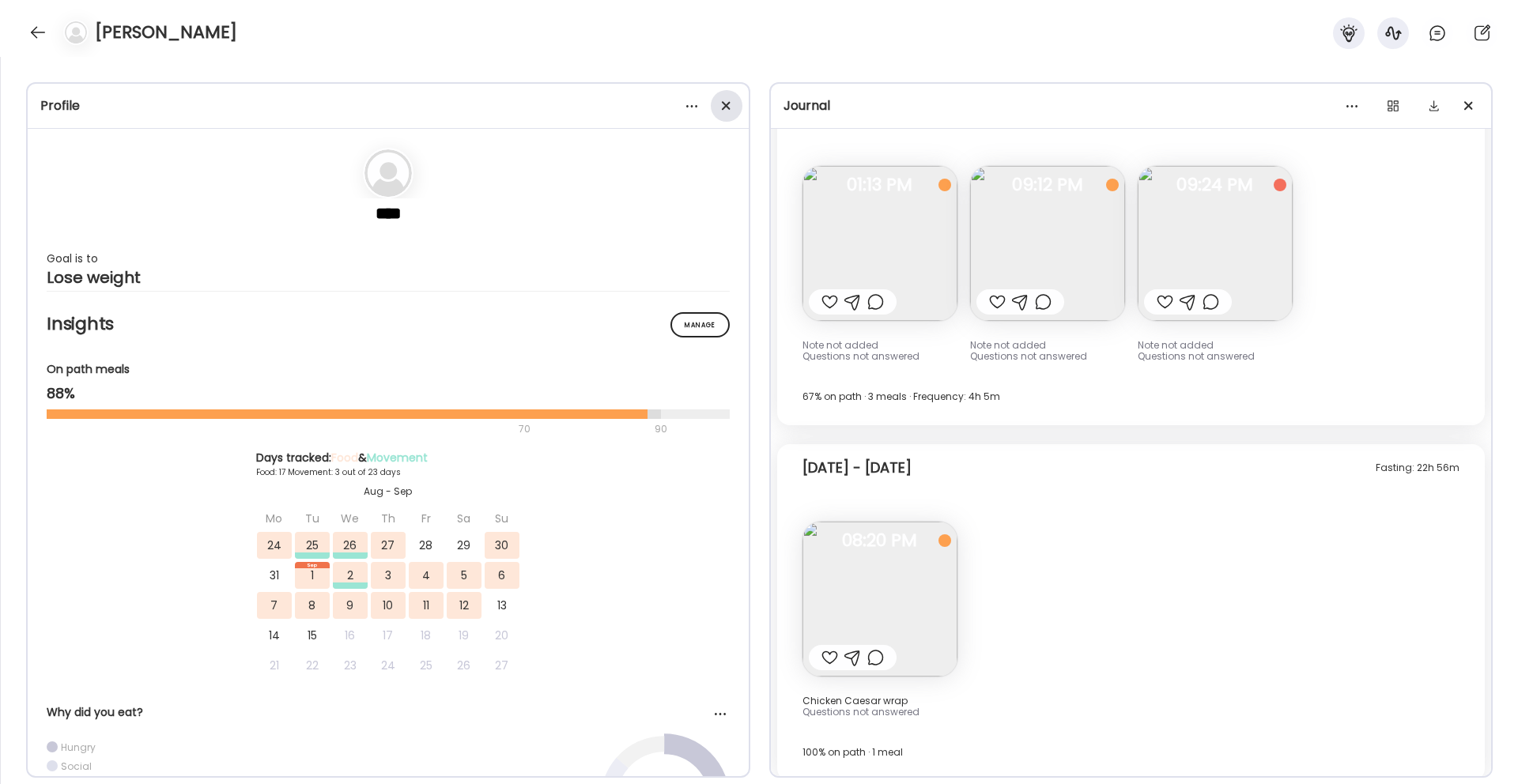
click at [735, 115] on div at bounding box center [726, 106] width 31 height 31
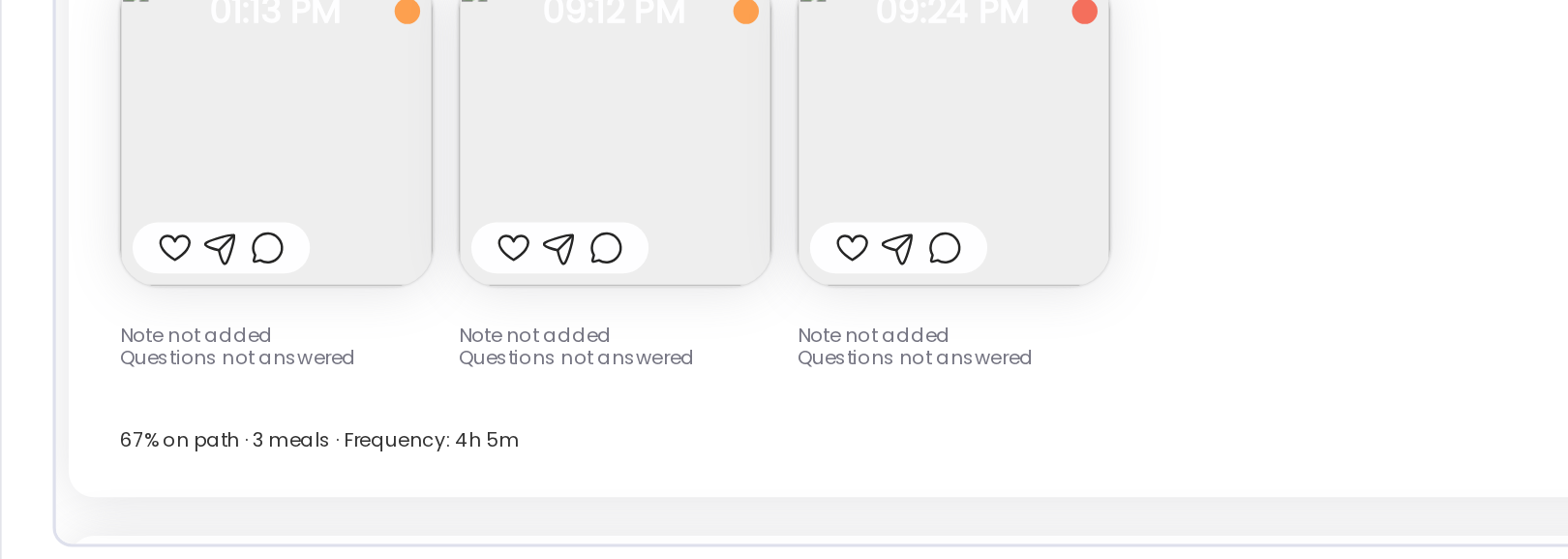
scroll to position [8584, 0]
